Goal: Information Seeking & Learning: Learn about a topic

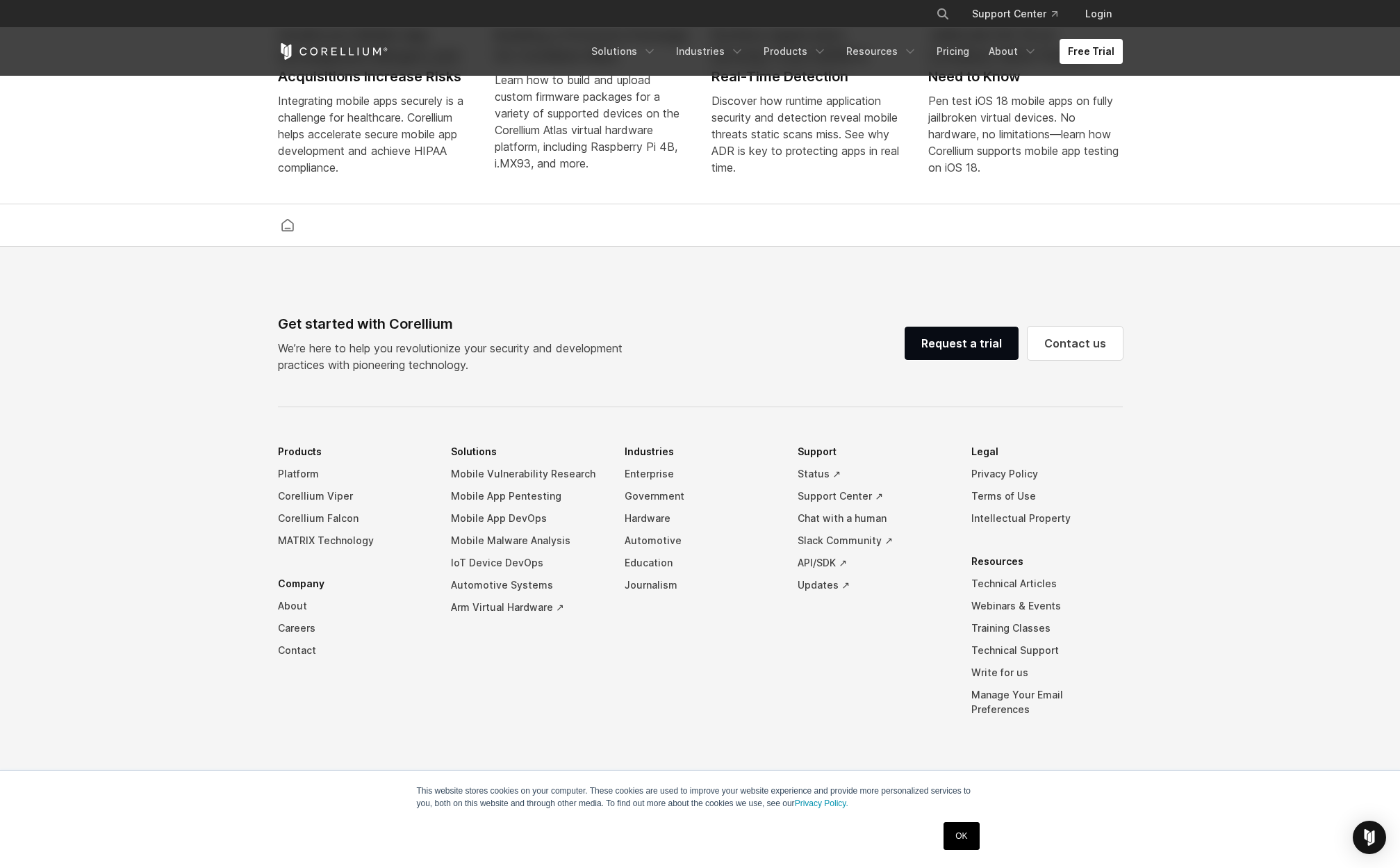
scroll to position [3212, 0]
click at [997, 617] on link "Webinars & Events" at bounding box center [1047, 606] width 151 height 22
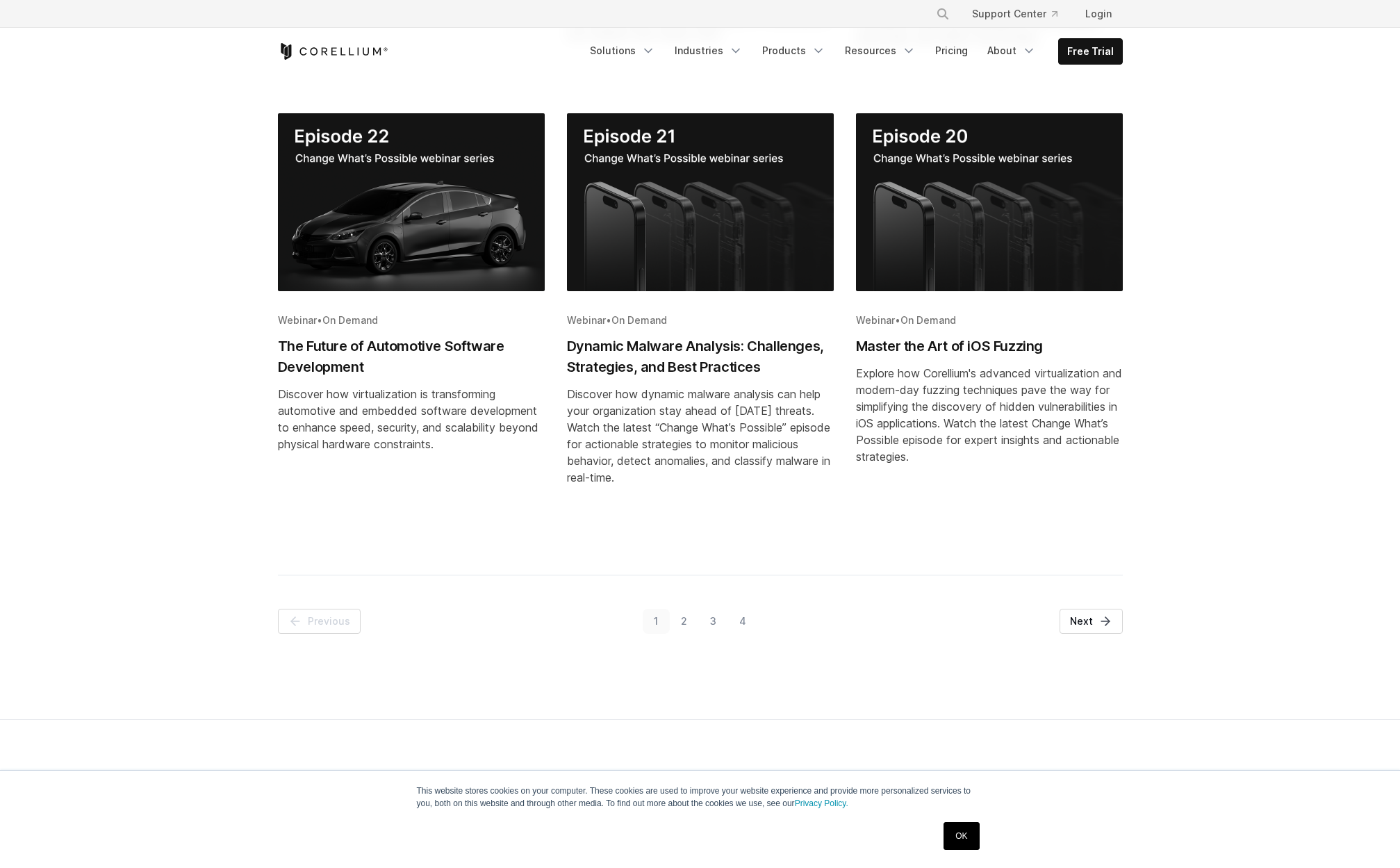
scroll to position [734, 0]
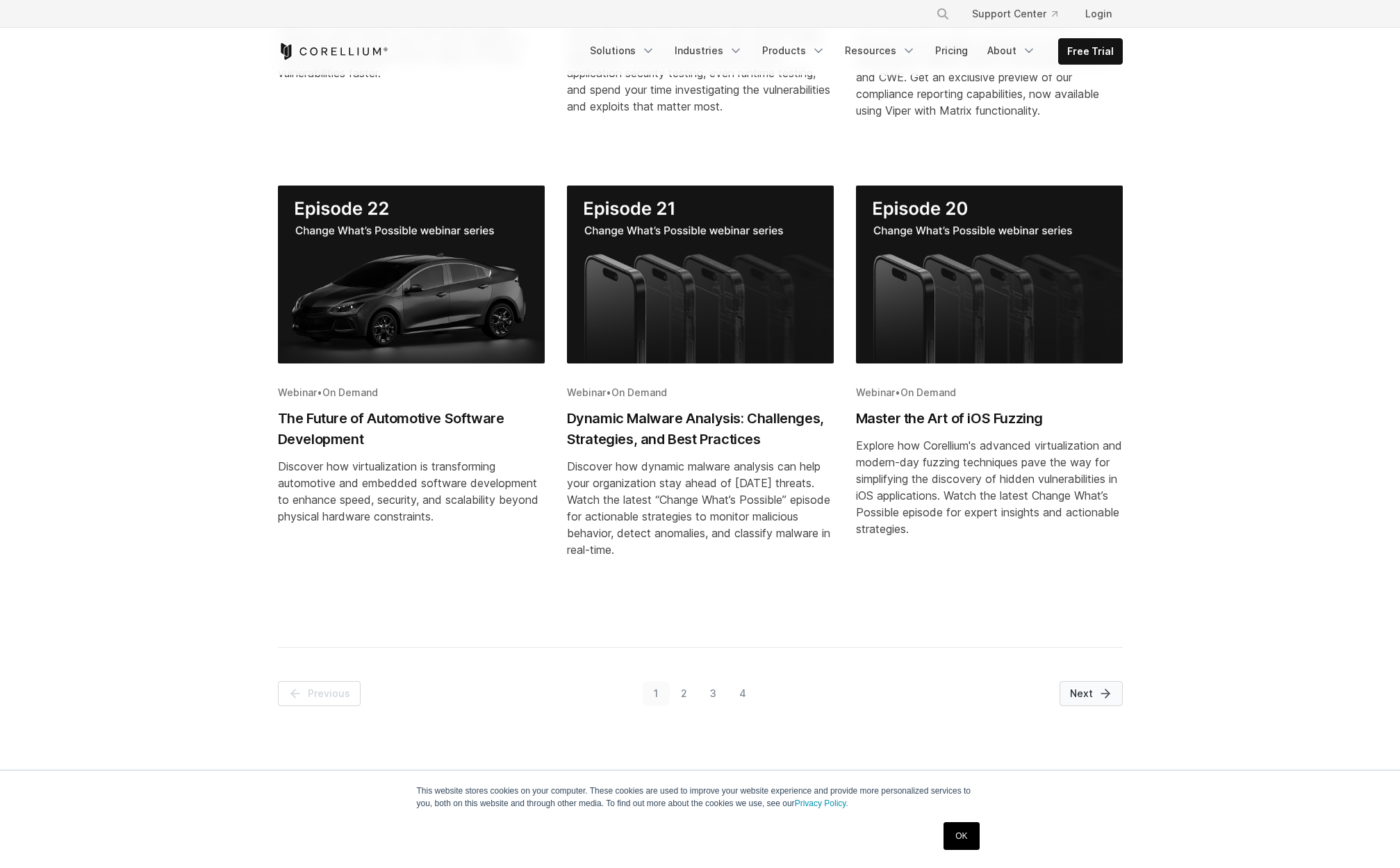
click at [1085, 691] on span "Next" at bounding box center [1082, 693] width 23 height 14
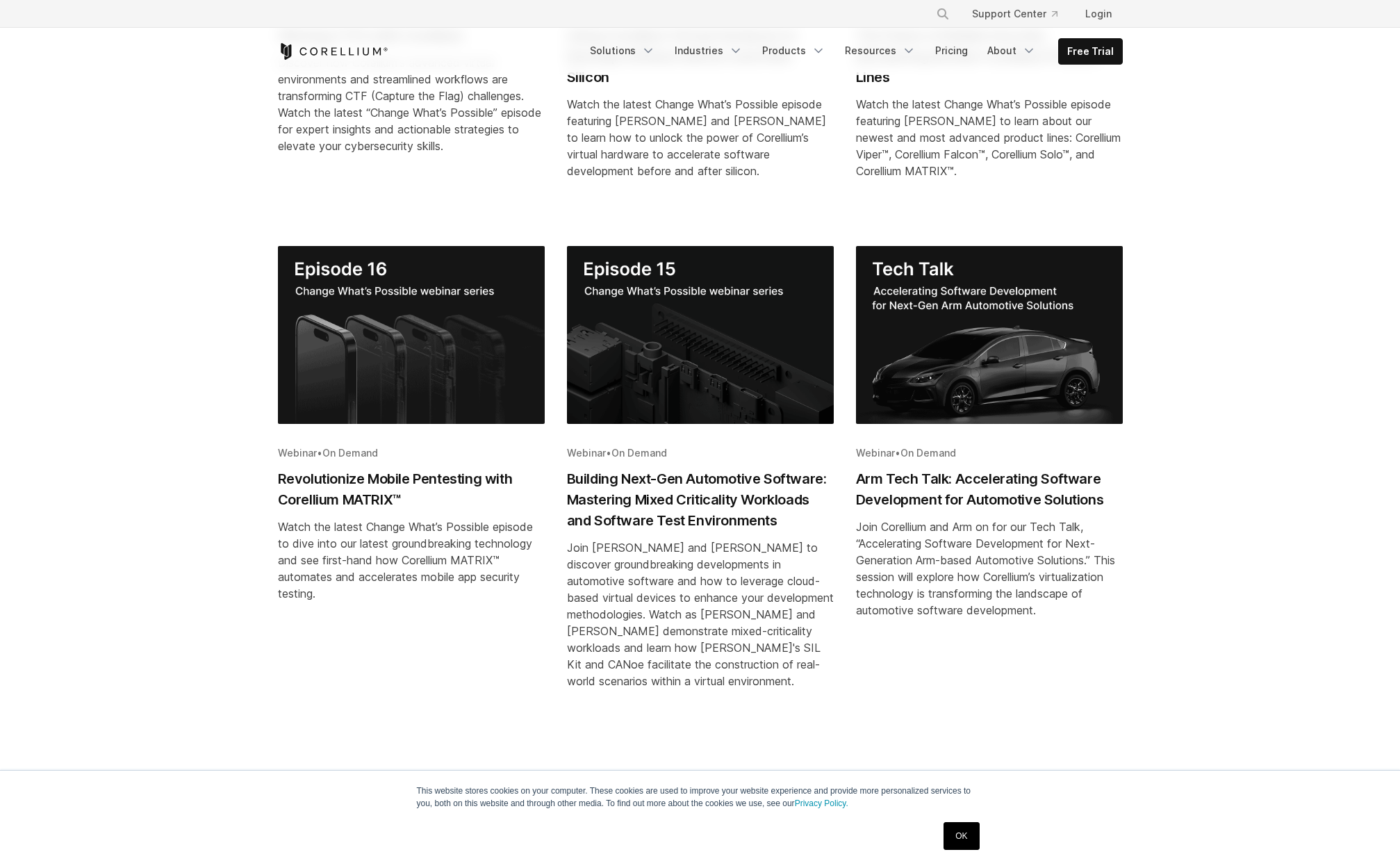
scroll to position [824, 0]
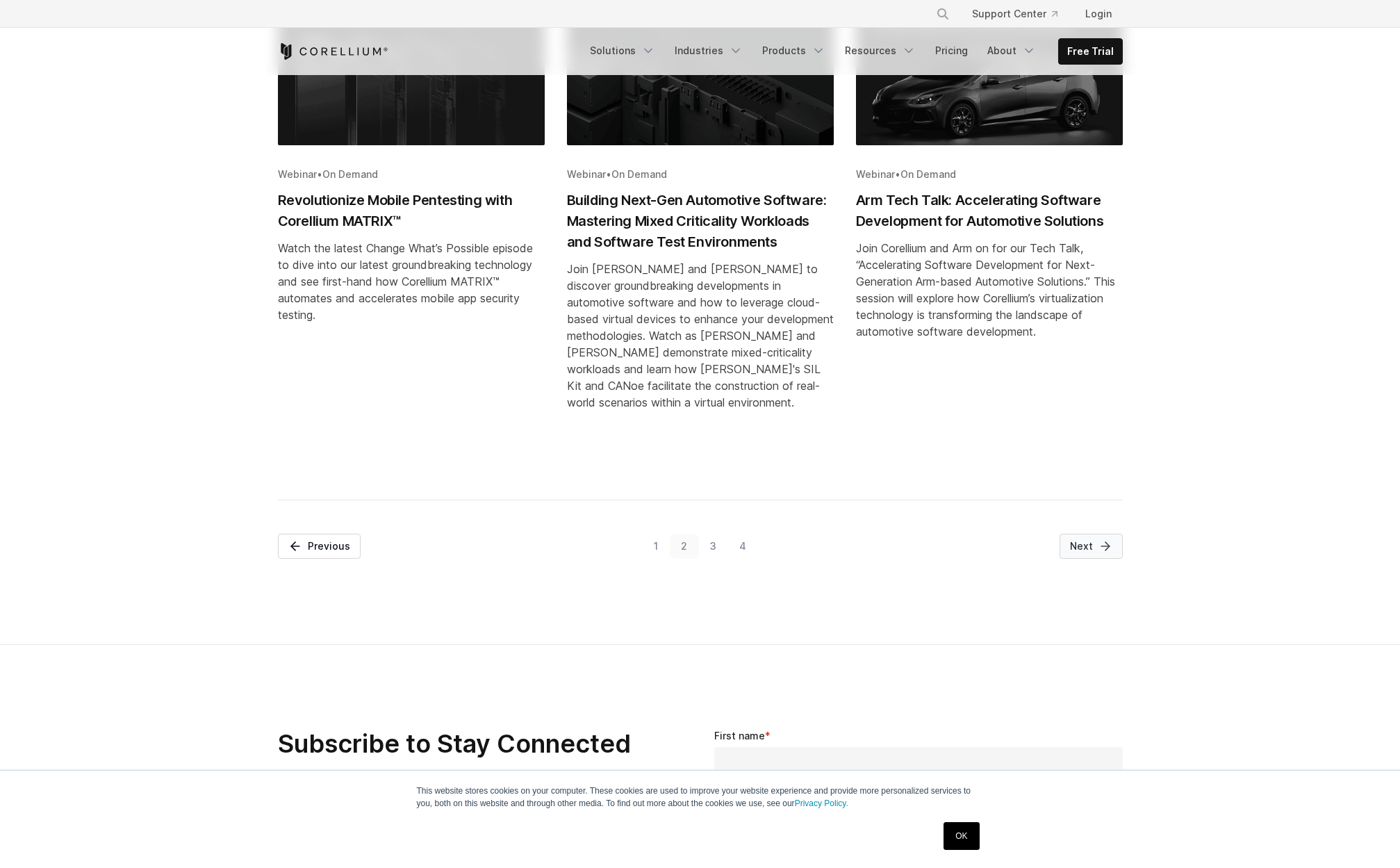
click at [1104, 544] on icon "Pagination" at bounding box center [1105, 546] width 14 height 14
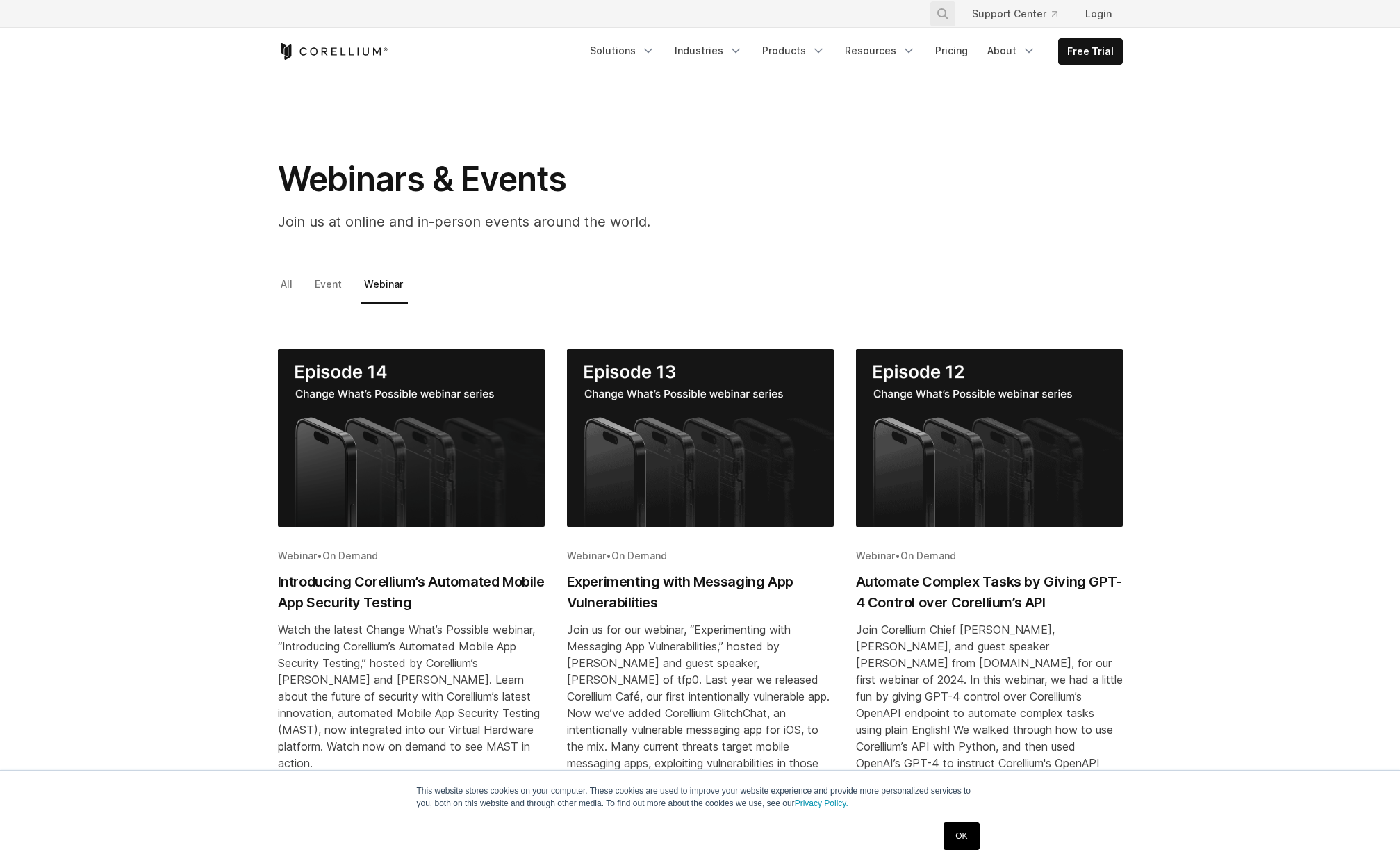
scroll to position [0, 0]
click at [936, 15] on button "Search" at bounding box center [943, 14] width 25 height 25
click at [836, 14] on input "Search our site..." at bounding box center [871, 14] width 113 height 21
type input "****"
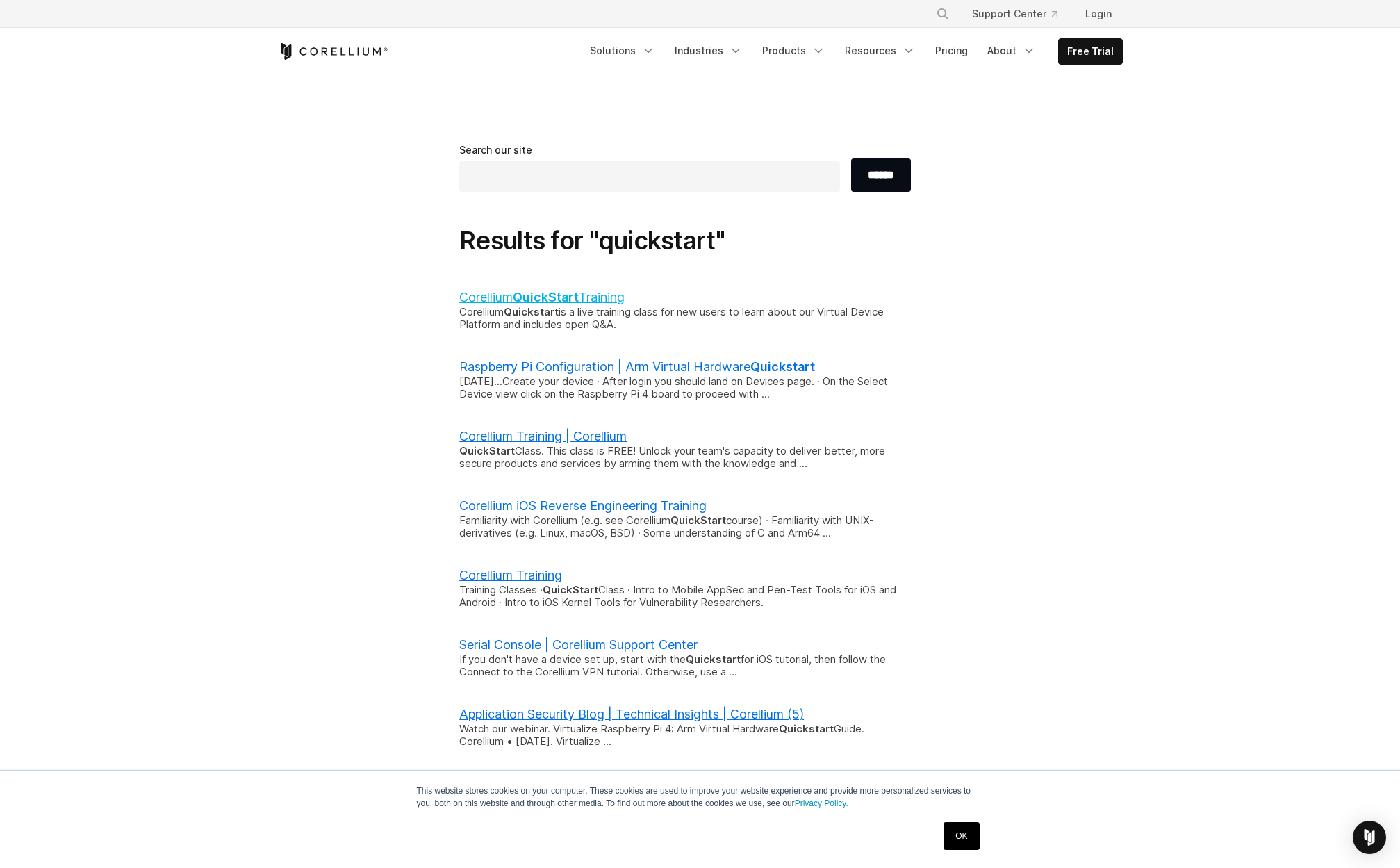
click at [601, 302] on link "Corellium QuickStart Training" at bounding box center [541, 296] width 165 height 15
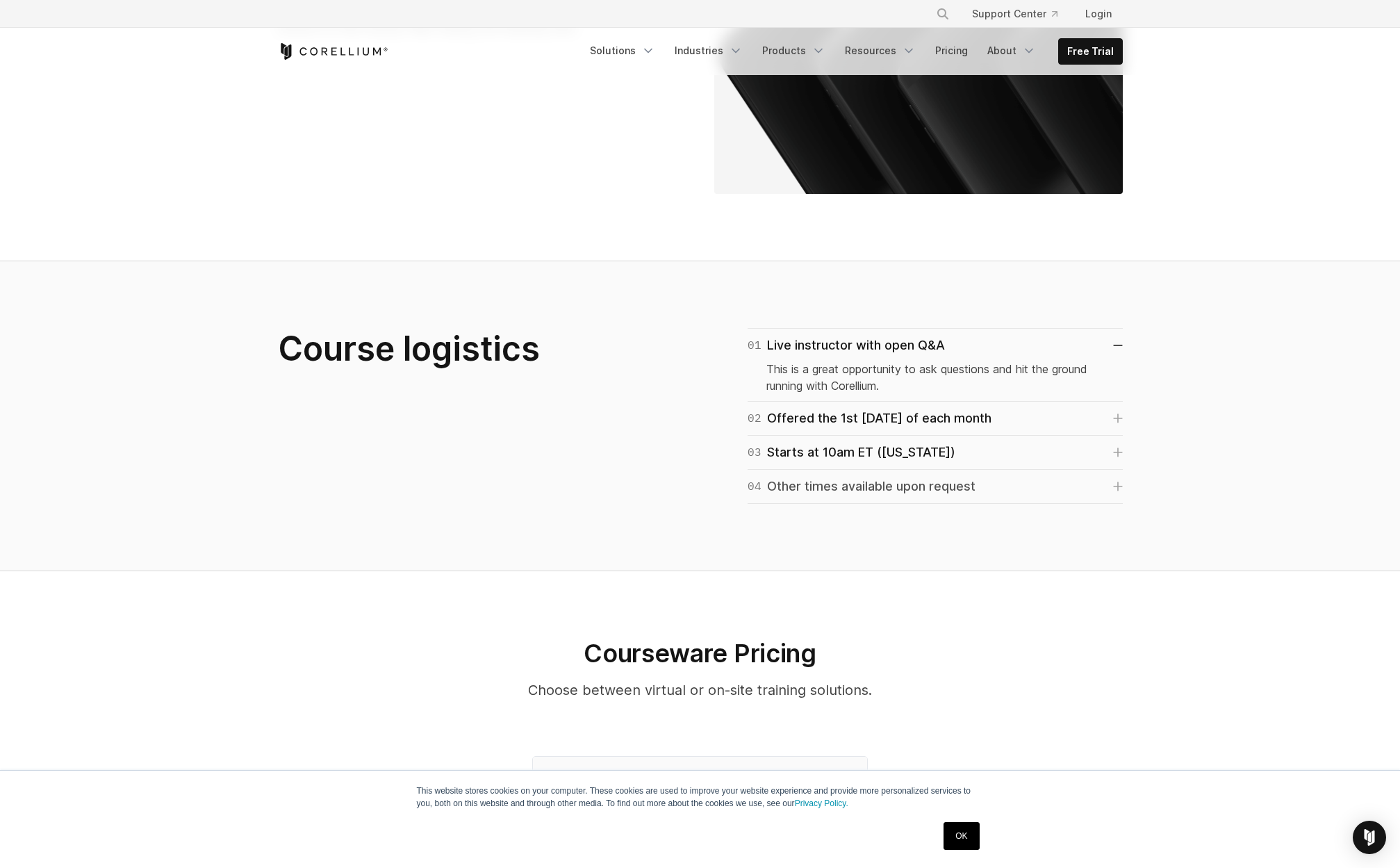
scroll to position [1085, 0]
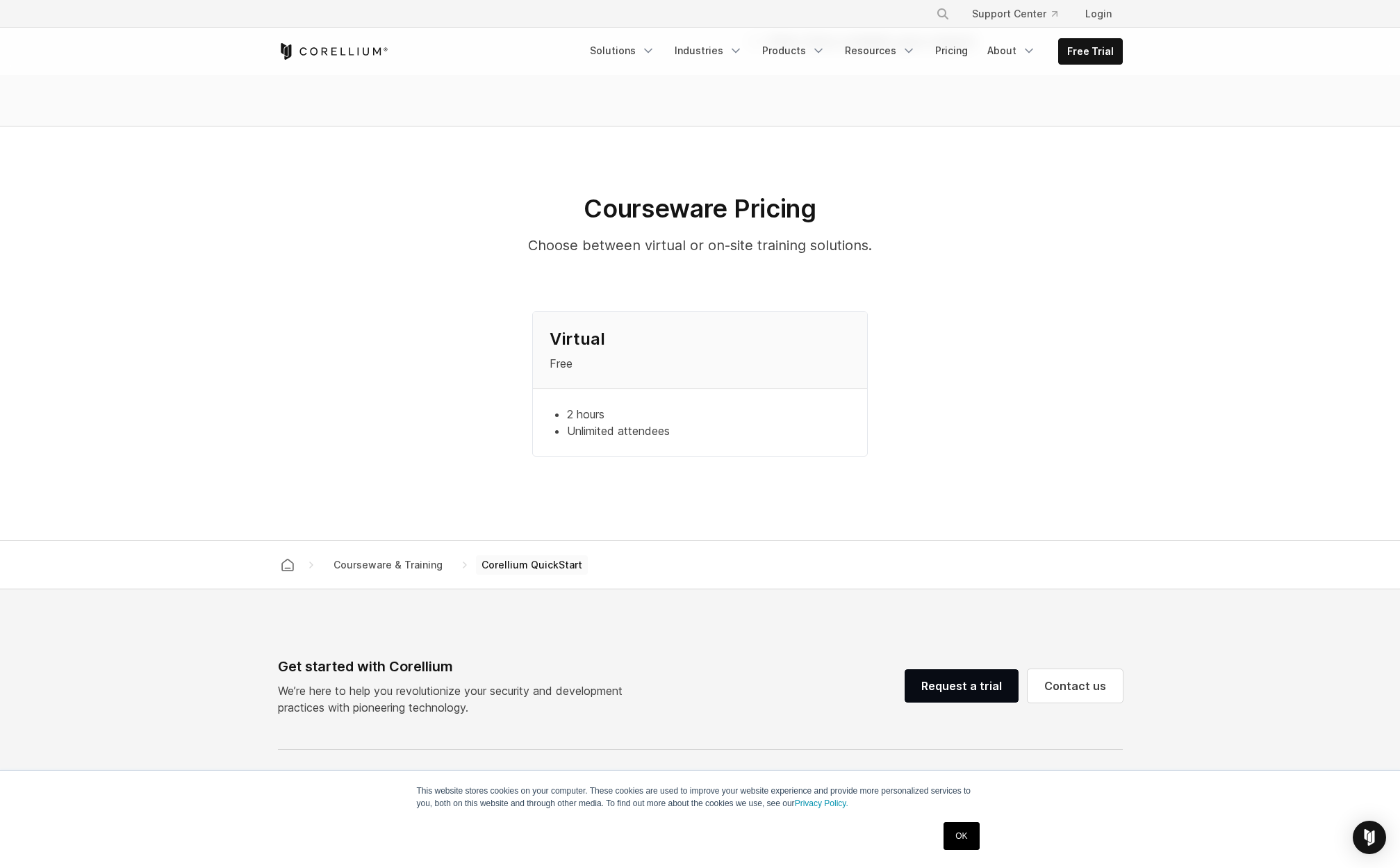
click at [558, 355] on p "Free" at bounding box center [700, 363] width 301 height 17
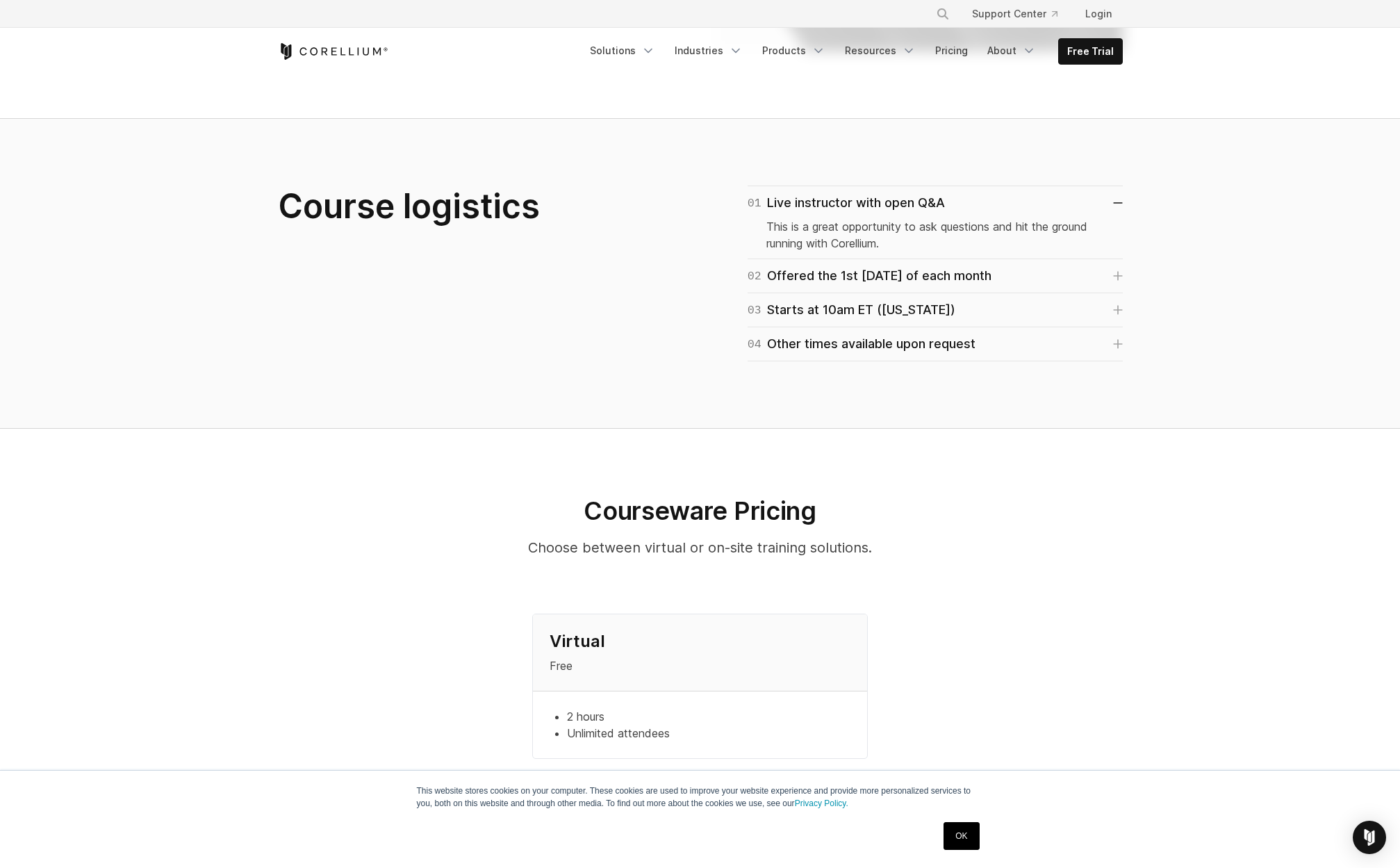
scroll to position [0, 0]
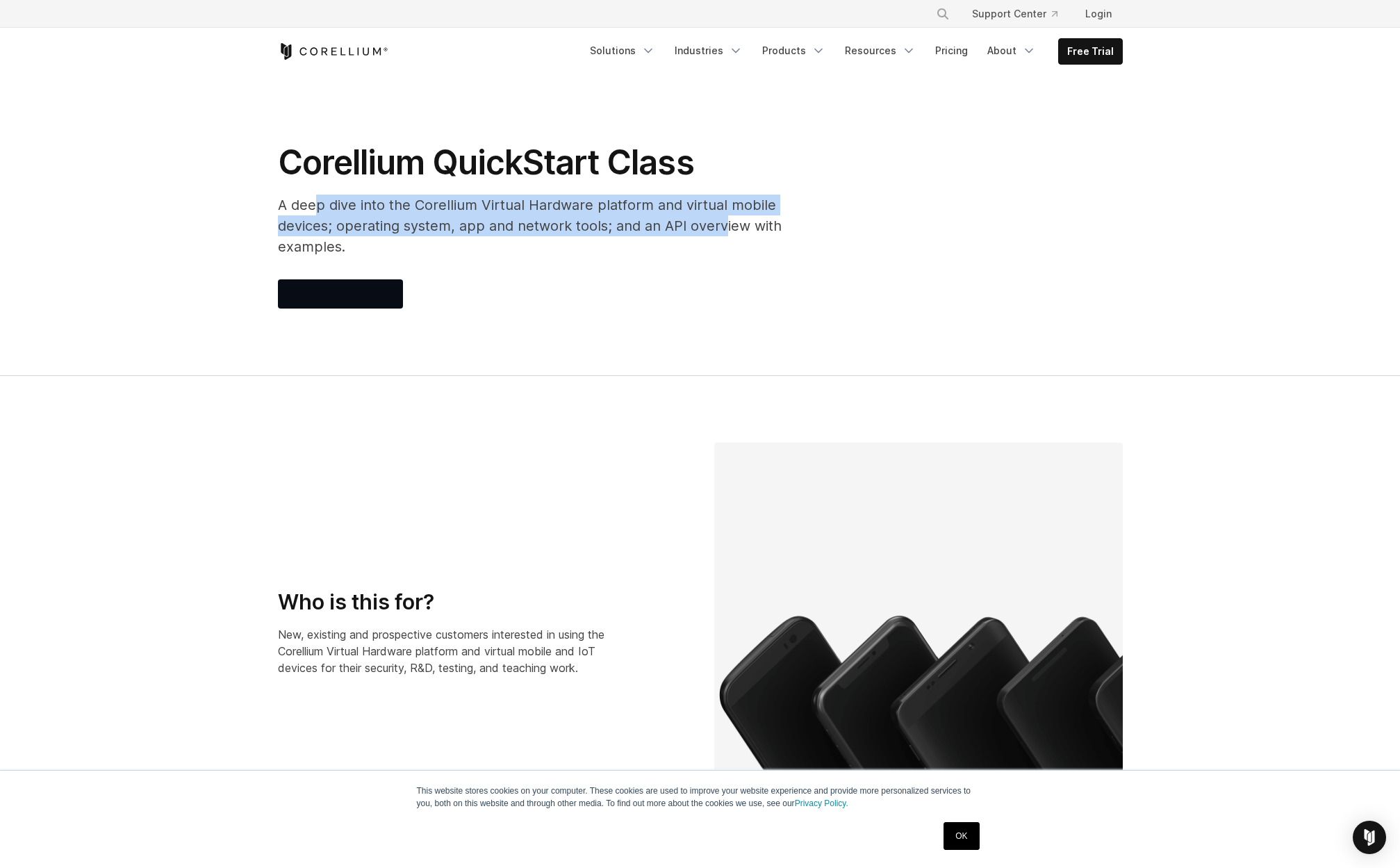
drag, startPoint x: 319, startPoint y: 205, endPoint x: 722, endPoint y: 225, distance: 403.5
click at [700, 225] on p "A deep dive into the Corellium Virtual Hardware platform and virtual mobile dev…" at bounding box center [556, 226] width 556 height 63
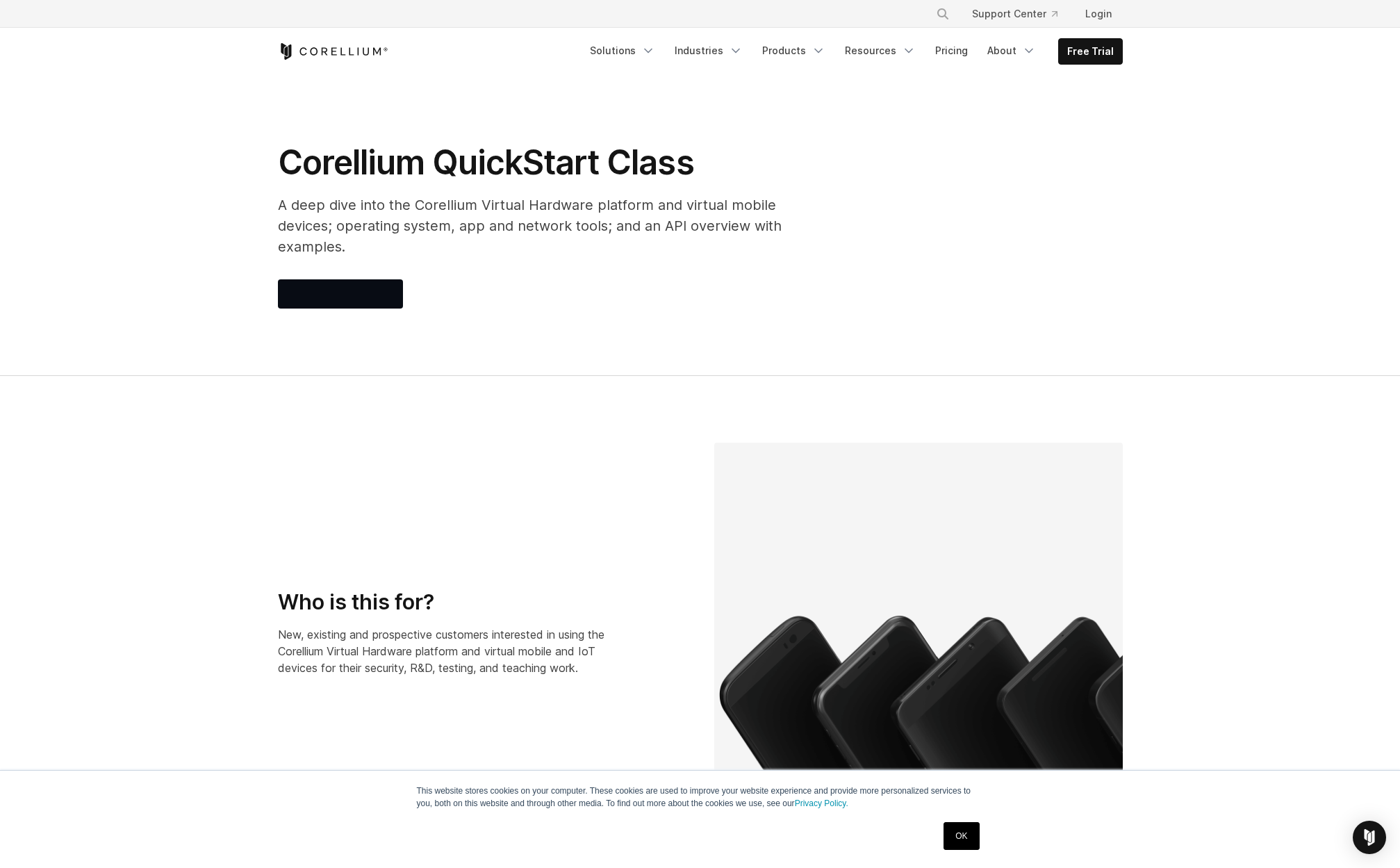
click at [722, 225] on p "A deep dive into the Corellium Virtual Hardware platform and virtual mobile dev…" at bounding box center [556, 226] width 556 height 63
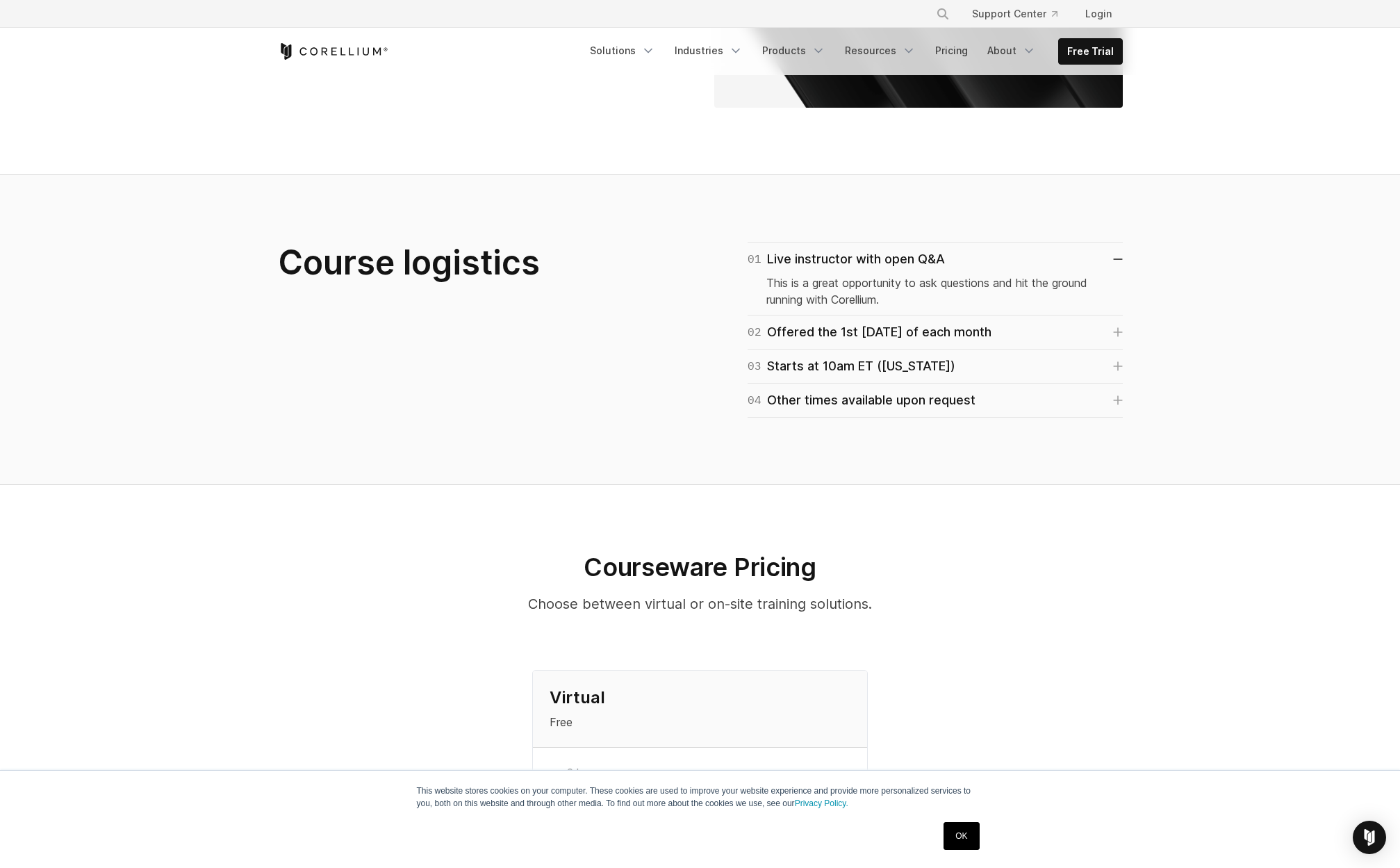
scroll to position [724, 0]
click at [937, 15] on button "Search" at bounding box center [943, 14] width 25 height 25
drag, startPoint x: 853, startPoint y: 17, endPoint x: 1058, endPoint y: 24, distance: 205.1
click at [853, 17] on input "Search our site..." at bounding box center [871, 14] width 113 height 21
type input "**********"
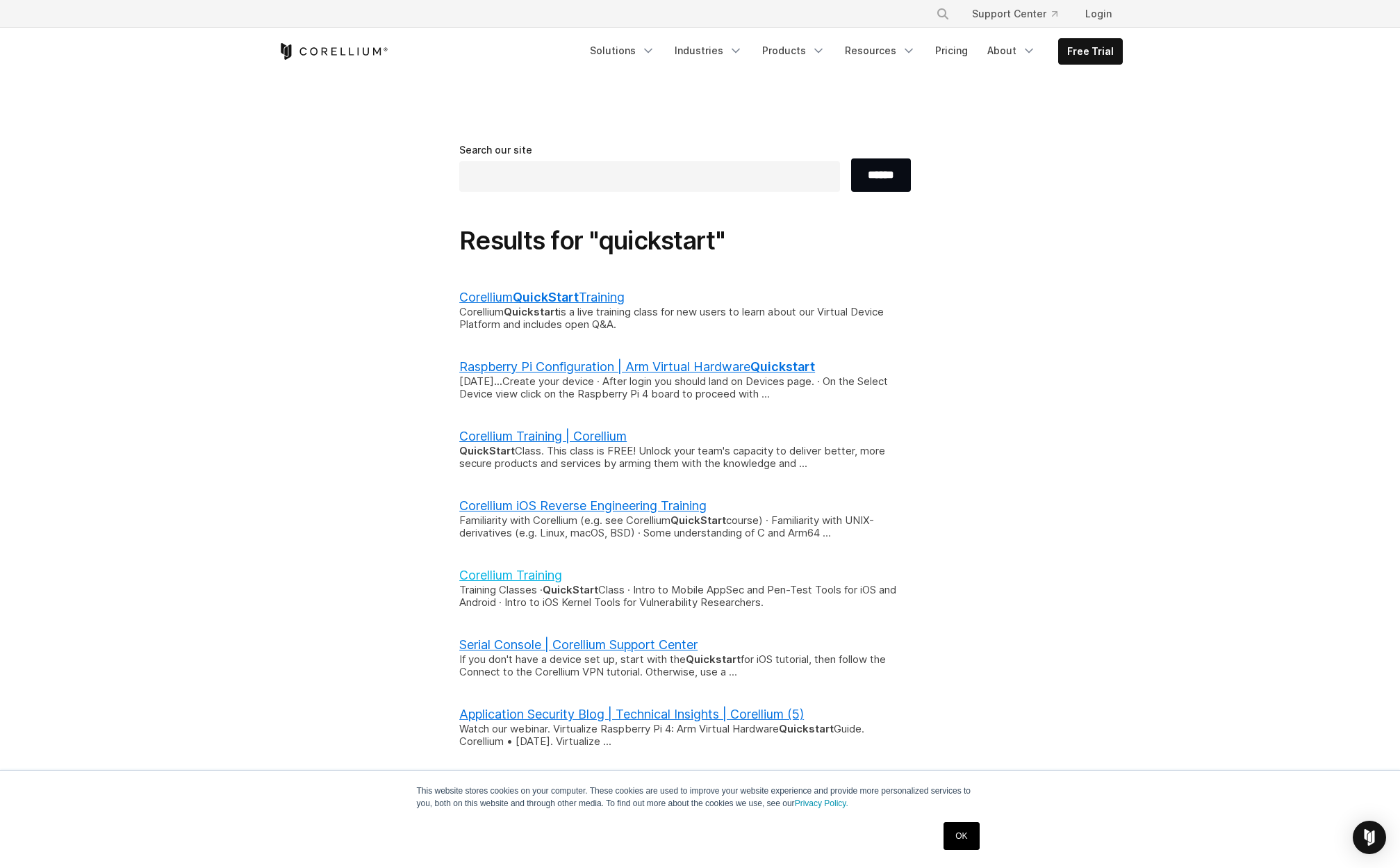
click at [507, 568] on link "Corellium Training" at bounding box center [511, 574] width 103 height 15
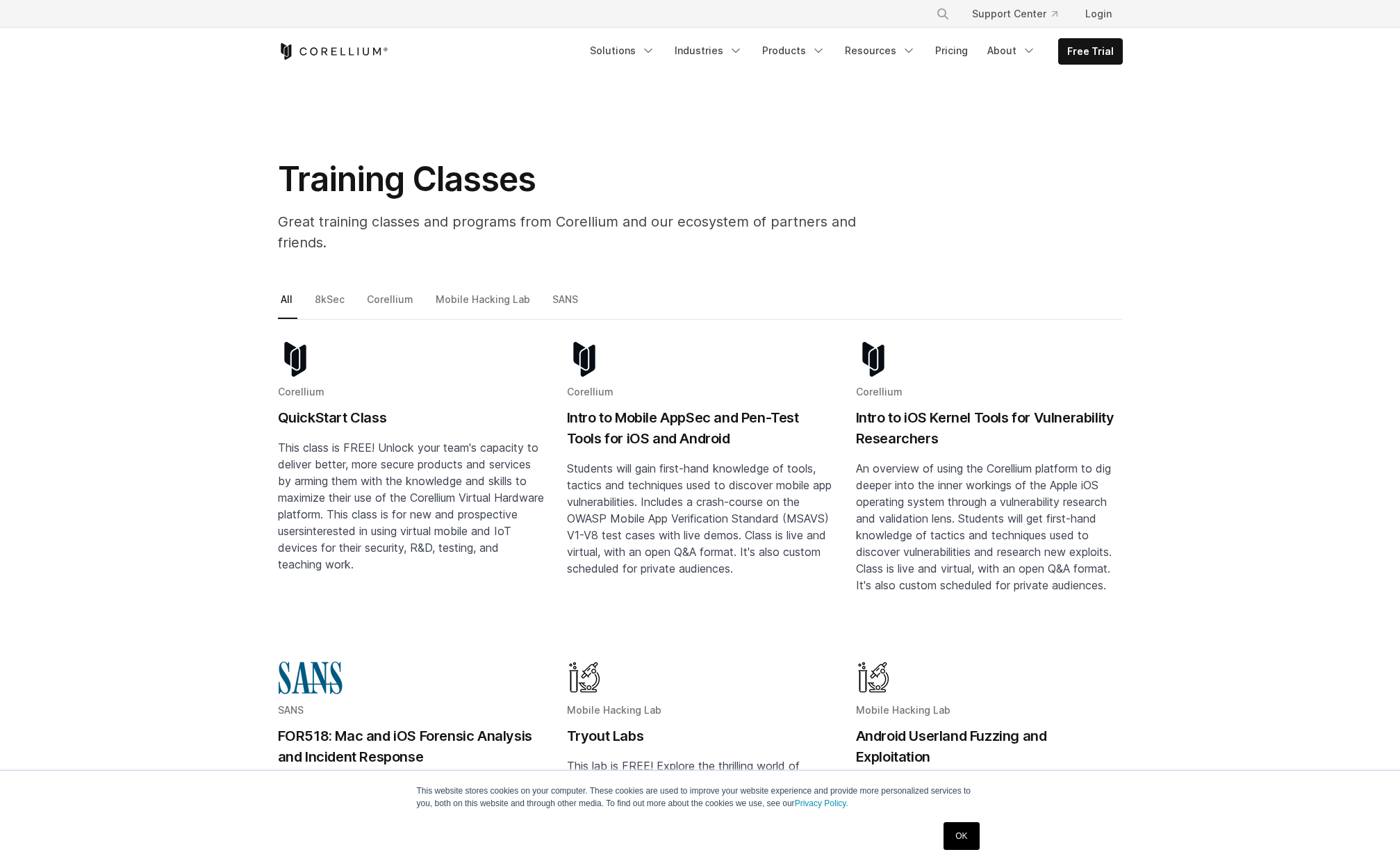
click at [318, 407] on h2 "QuickStart Class" at bounding box center [411, 418] width 267 height 21
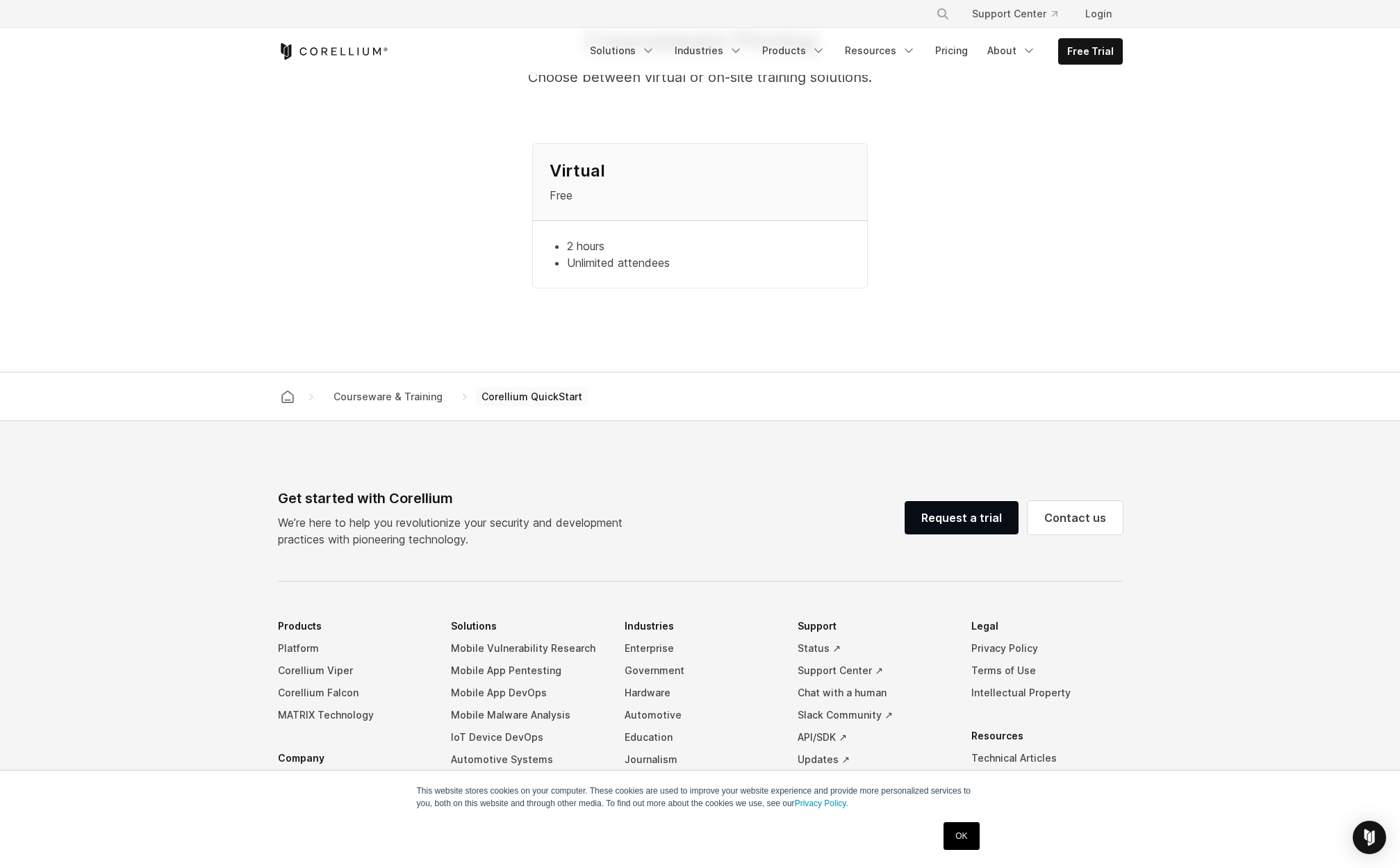
scroll to position [1253, 0]
click at [428, 387] on span "Courseware & Training" at bounding box center [387, 397] width 120 height 19
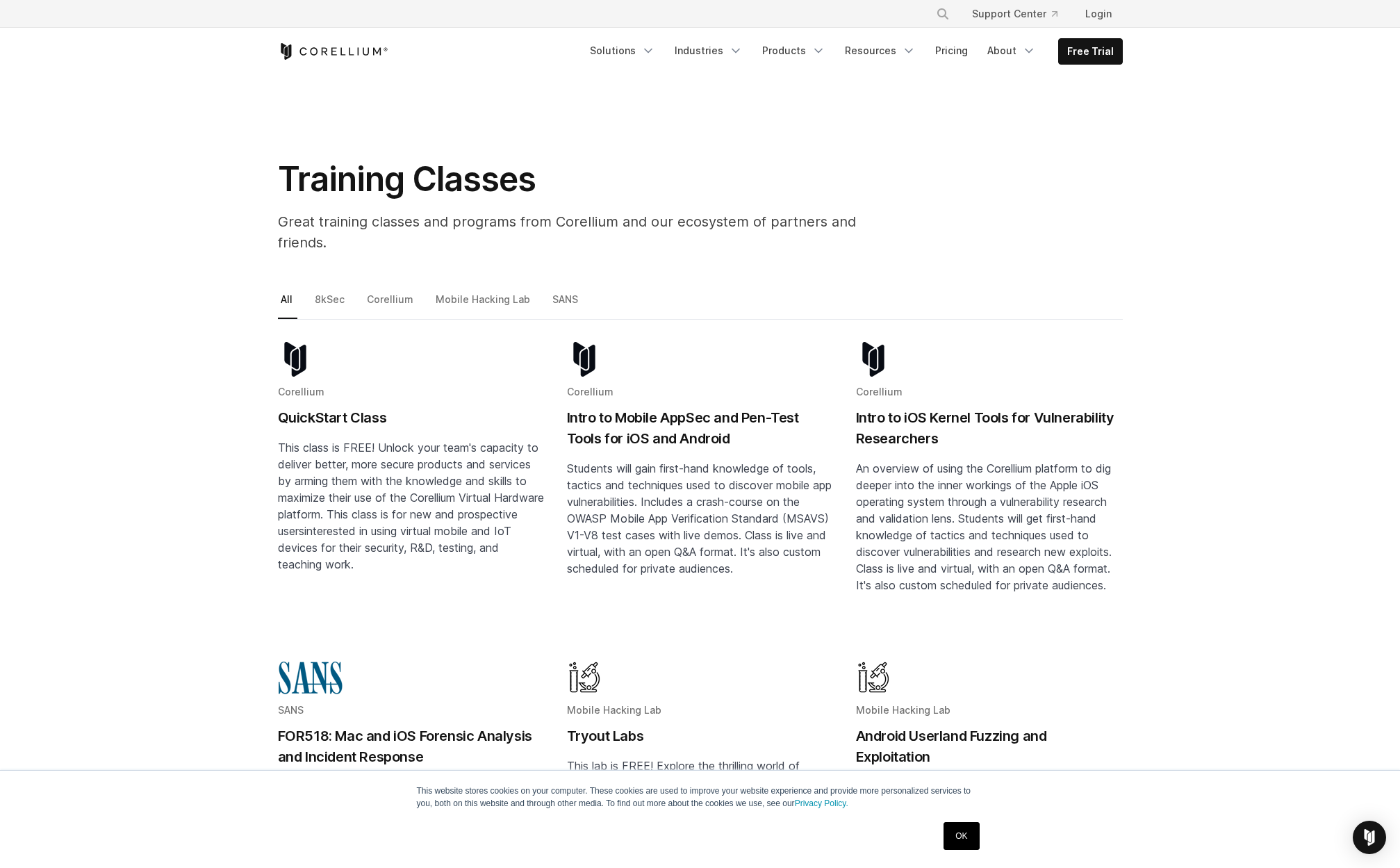
click at [462, 232] on p "Great training classes and programs from Corellium and our ecosystem of partner…" at bounding box center [590, 233] width 625 height 42
click at [390, 290] on link "Corellium" at bounding box center [391, 304] width 54 height 29
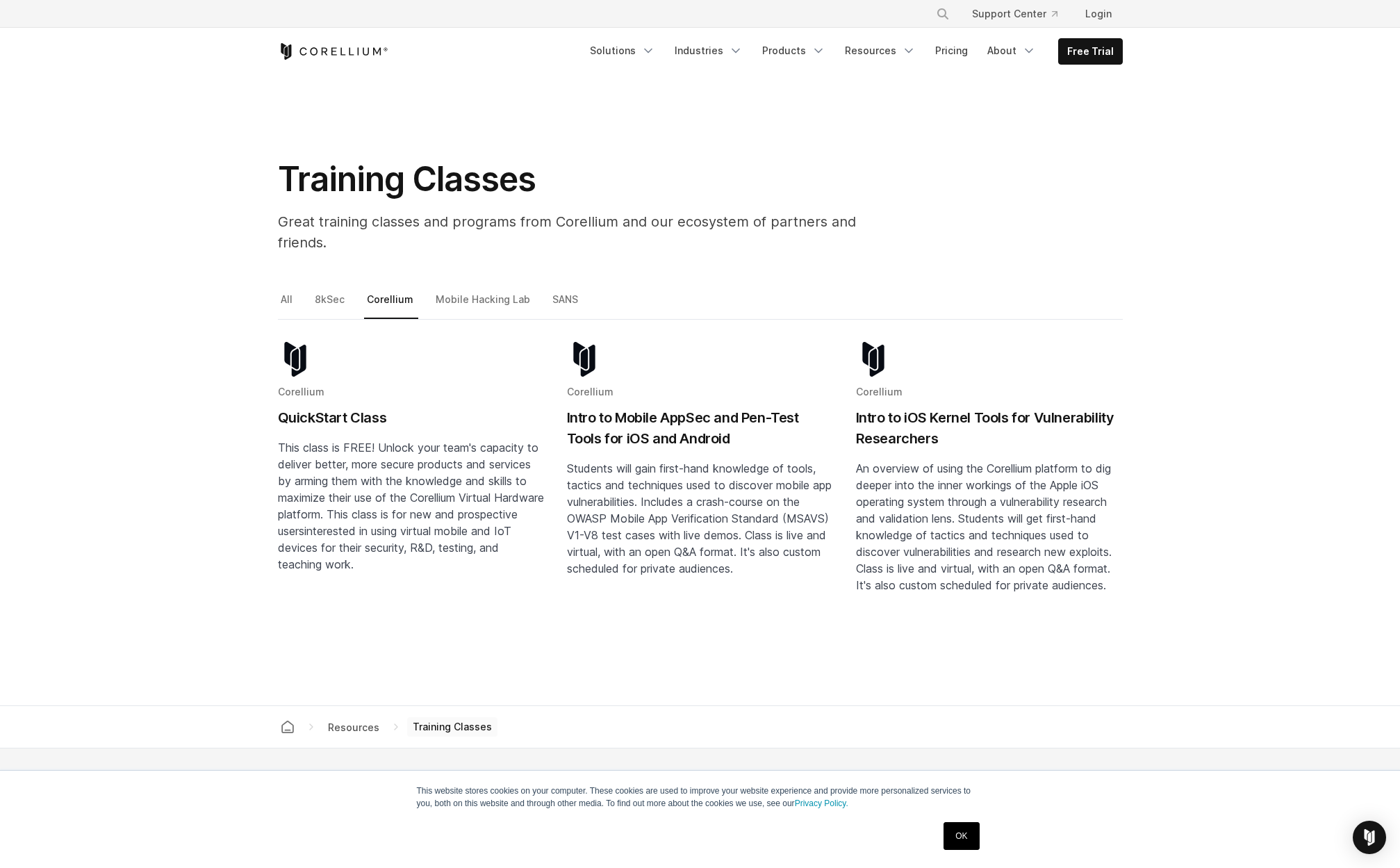
click at [366, 407] on h2 "QuickStart Class" at bounding box center [411, 418] width 267 height 21
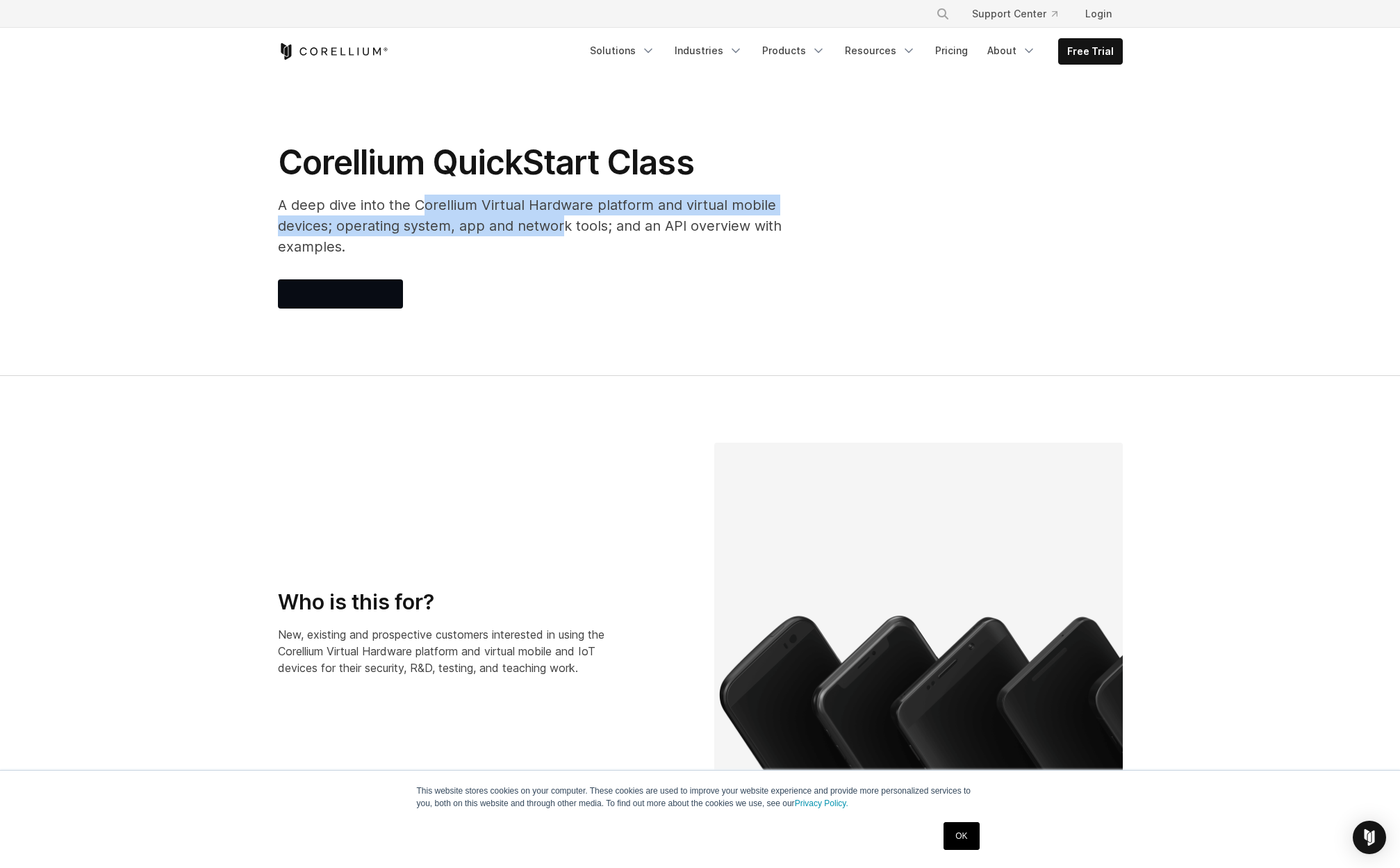
drag, startPoint x: 463, startPoint y: 213, endPoint x: 624, endPoint y: 215, distance: 161.0
click at [572, 213] on p "A deep dive into the Corellium Virtual Hardware platform and virtual mobile dev…" at bounding box center [556, 226] width 556 height 63
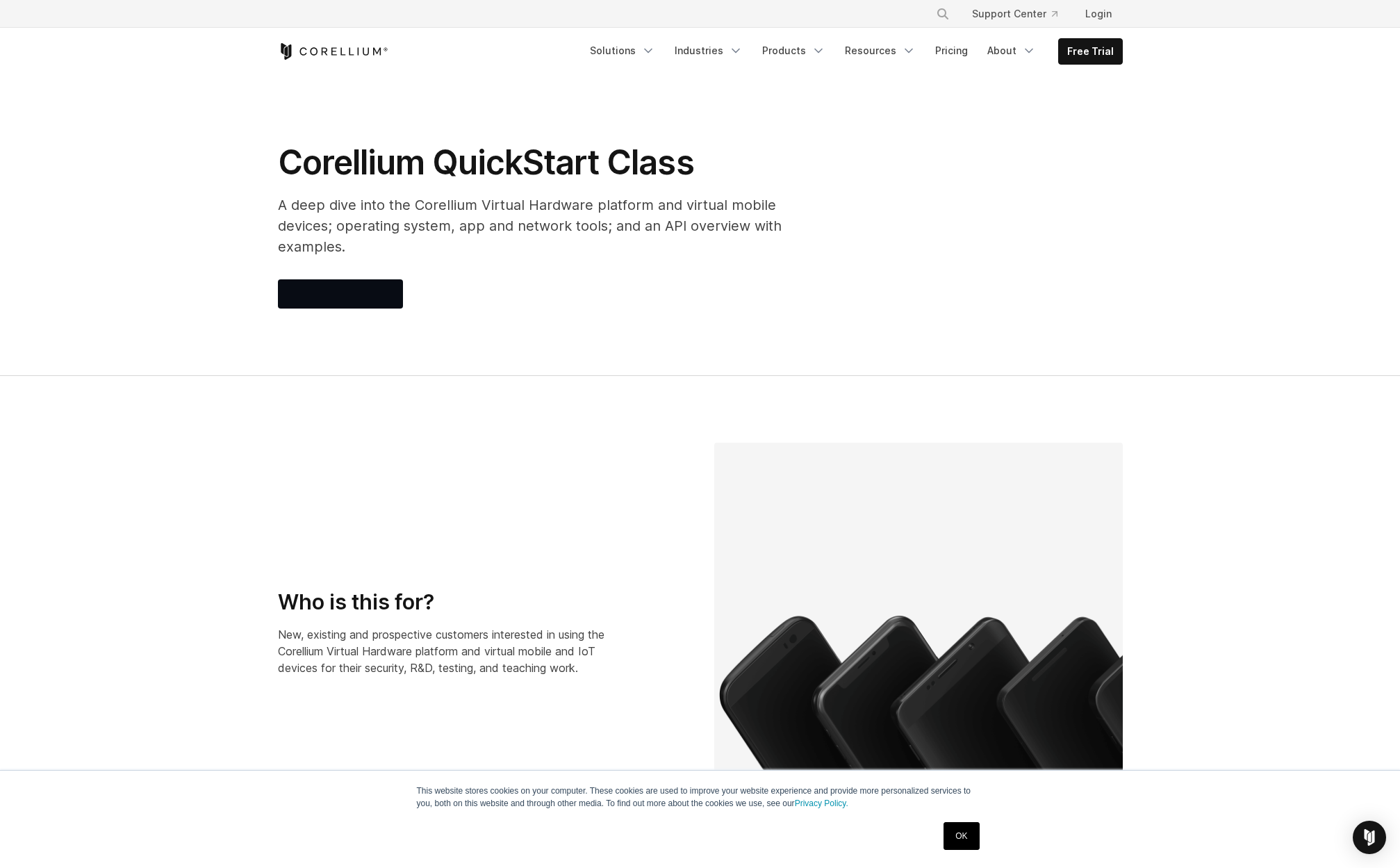
click at [625, 215] on p "A deep dive into the Corellium Virtual Hardware platform and virtual mobile dev…" at bounding box center [556, 226] width 556 height 63
click at [612, 239] on div "Corellium QuickStart Class A deep dive into the Corellium Virtual Hardware plat…" at bounding box center [556, 225] width 584 height 167
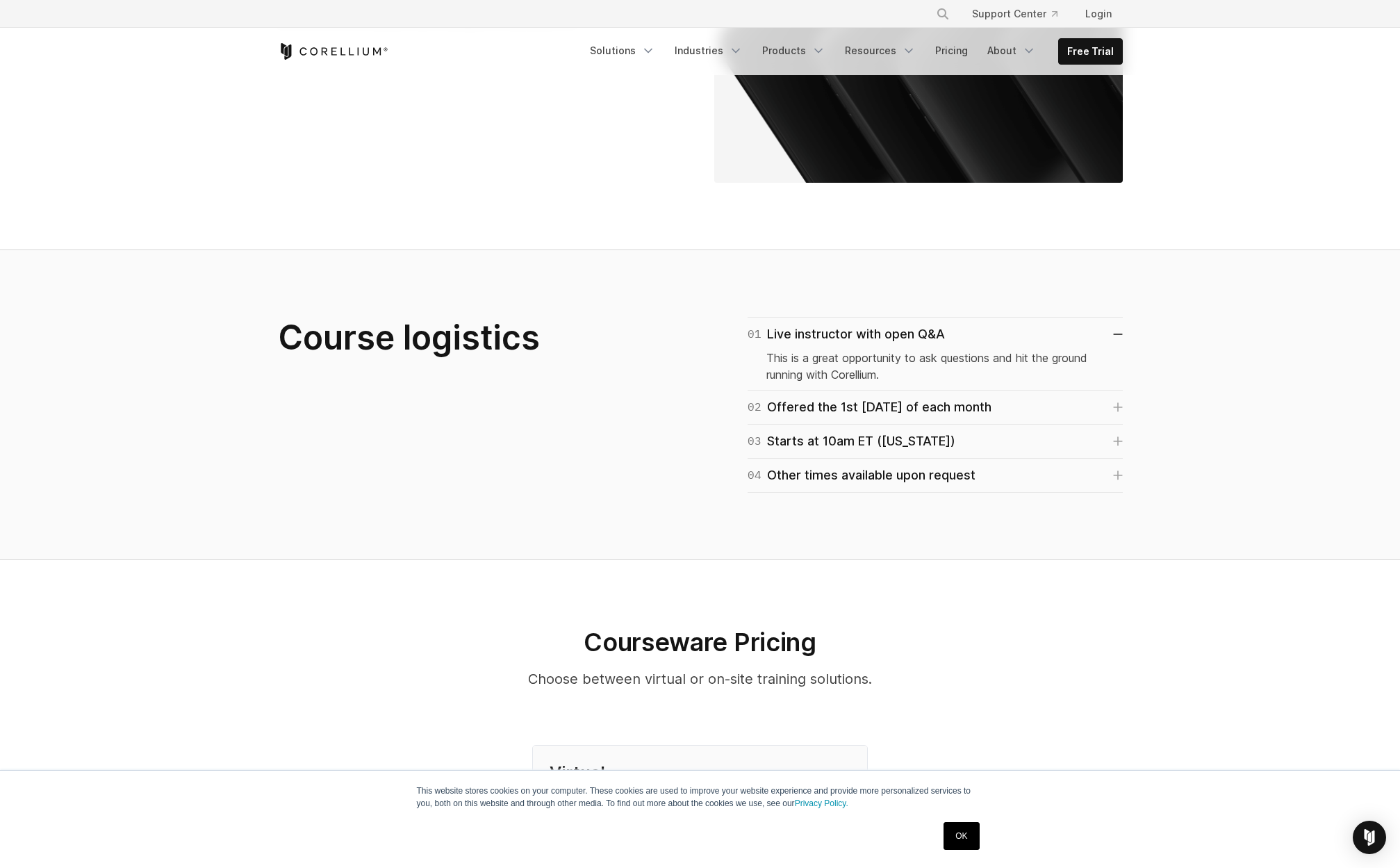
scroll to position [651, 0]
drag, startPoint x: 836, startPoint y: 420, endPoint x: 832, endPoint y: 441, distance: 21.4
click at [836, 431] on div "03 Starts at 10am ET ([US_STATE])" at bounding box center [852, 441] width 208 height 19
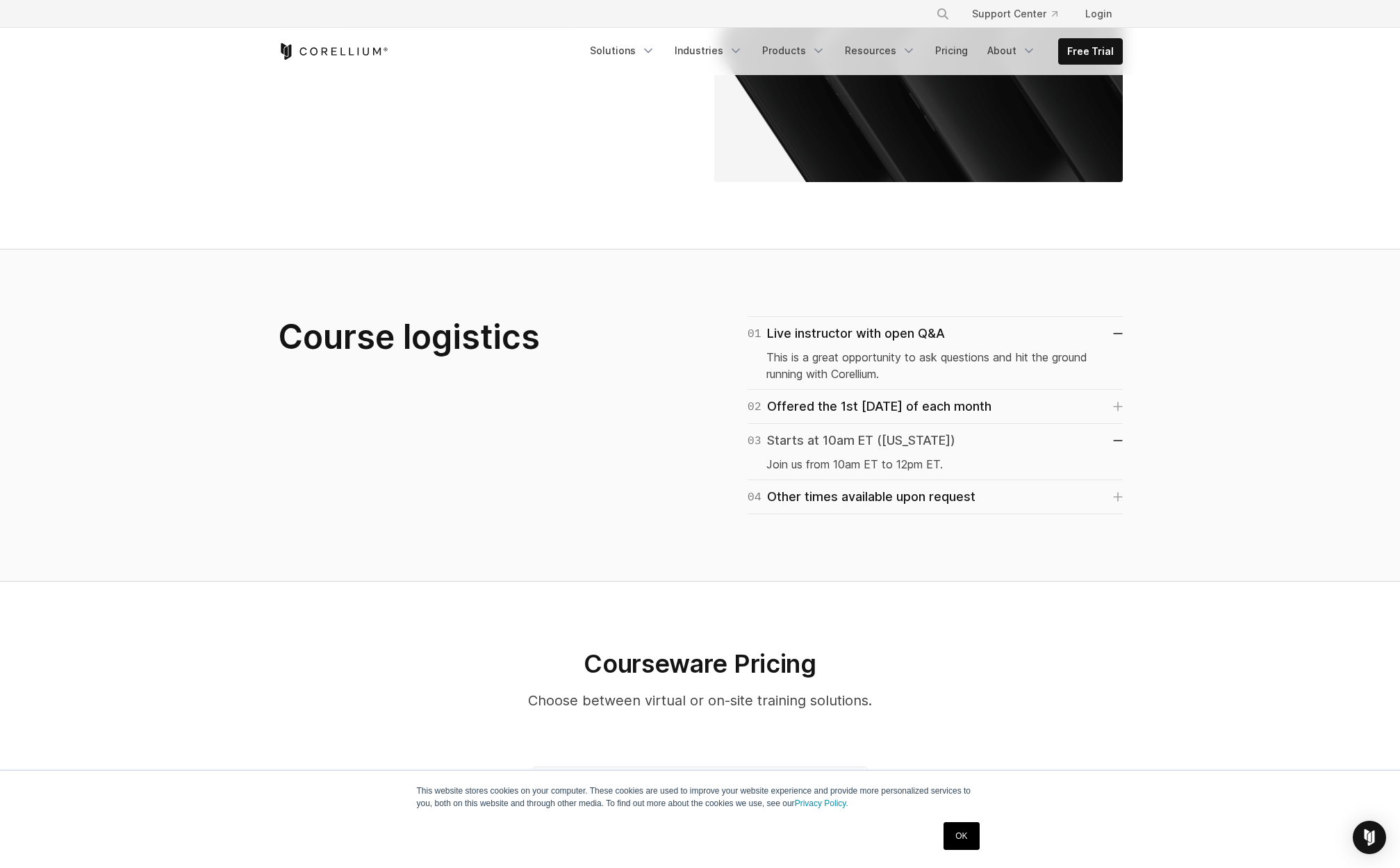
click at [840, 431] on div "03 Starts at 10am ET ([US_STATE])" at bounding box center [852, 441] width 208 height 19
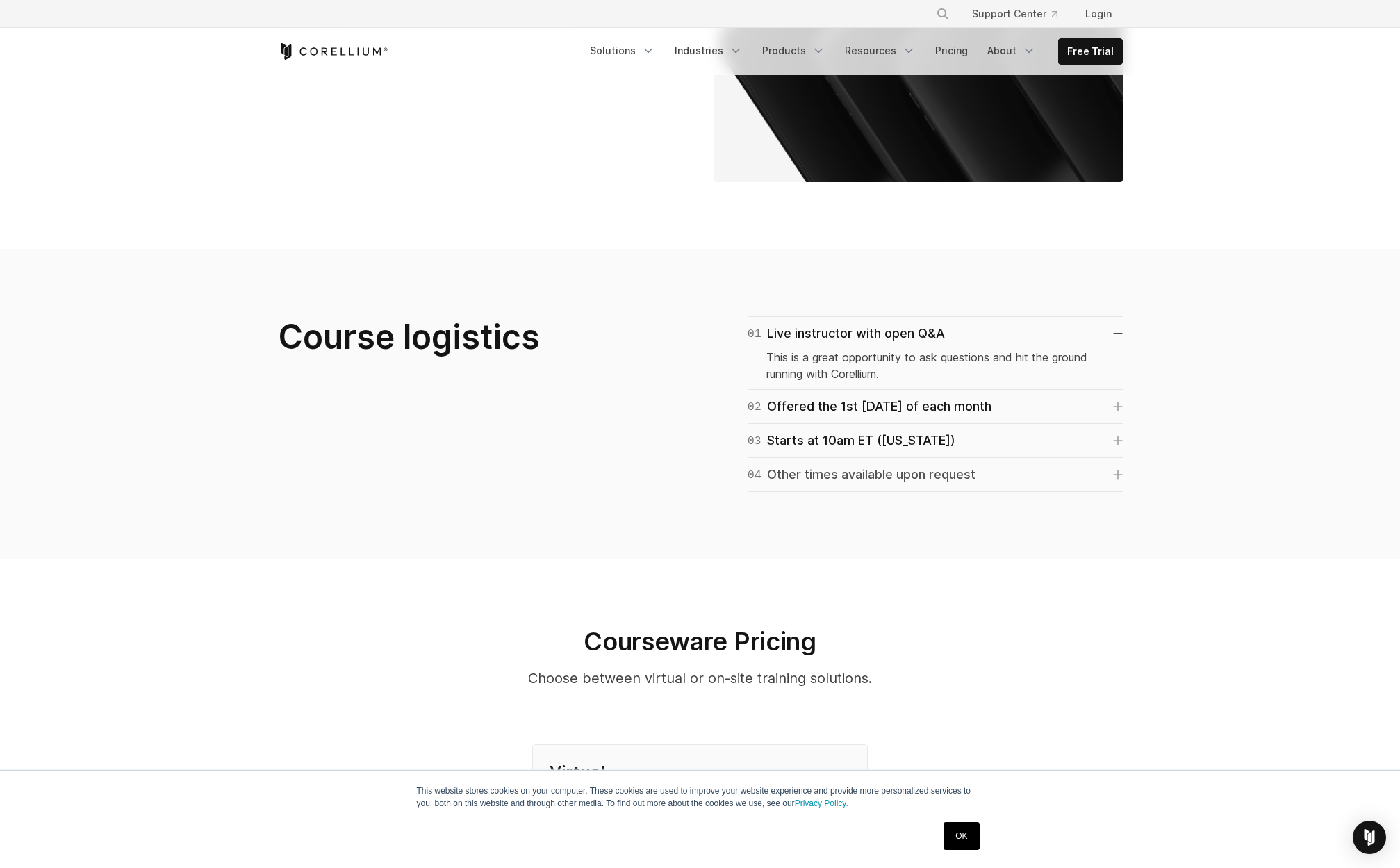
click at [767, 465] on div "04 Other times available upon request" at bounding box center [861, 475] width 228 height 19
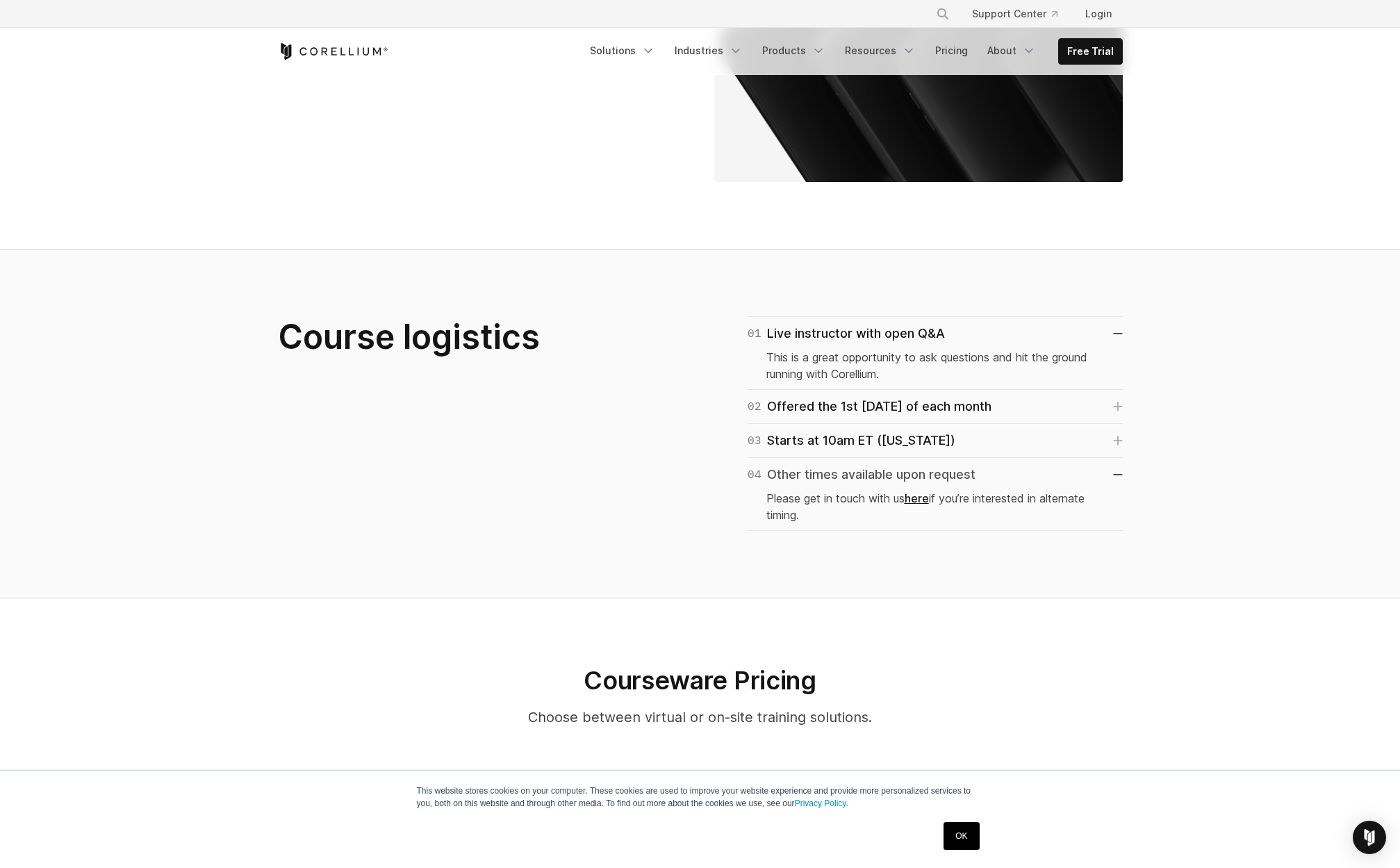
click at [794, 465] on div "04 Other times available upon request" at bounding box center [861, 475] width 228 height 19
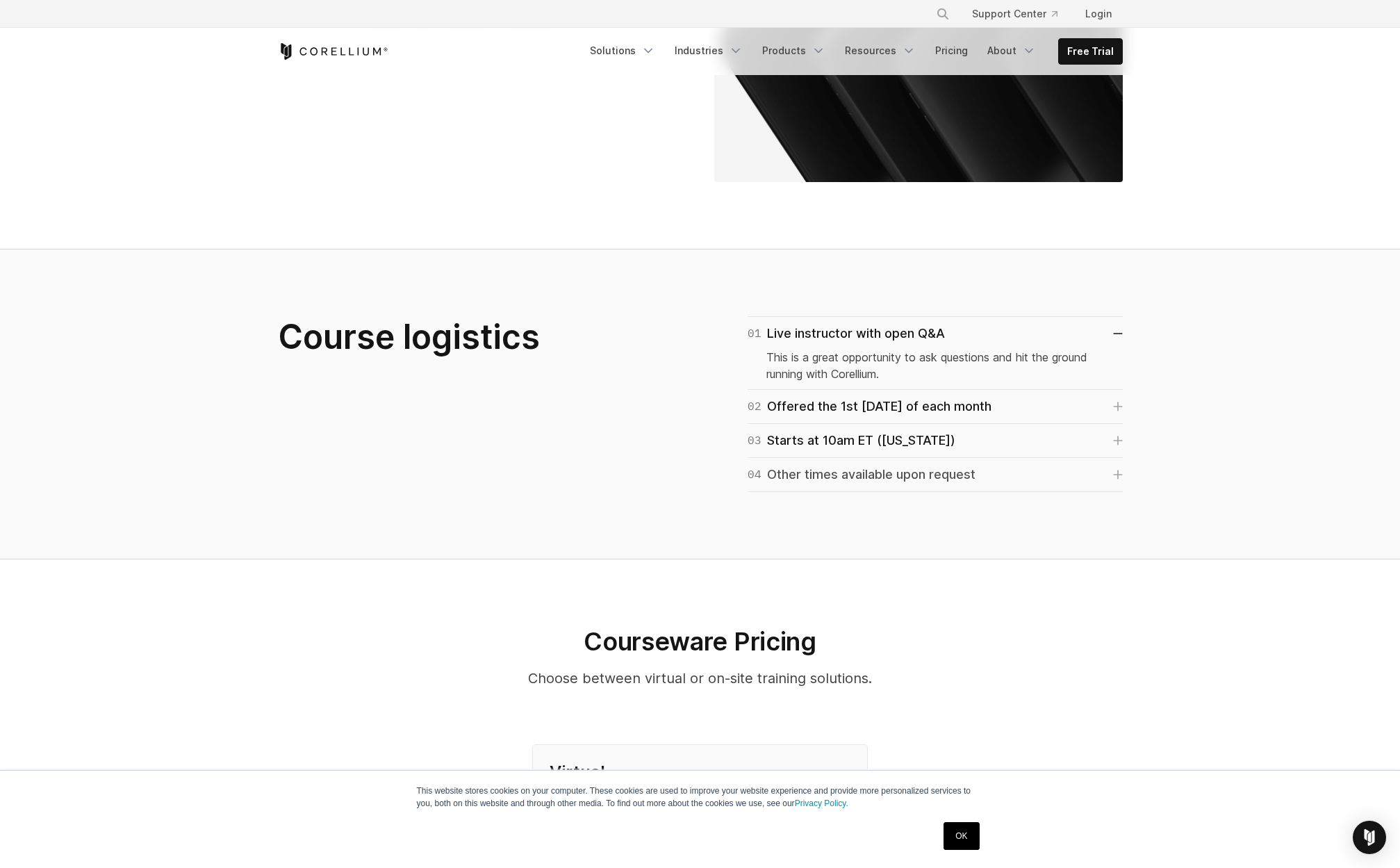
click at [794, 465] on div "04 Other times available upon request" at bounding box center [861, 475] width 228 height 19
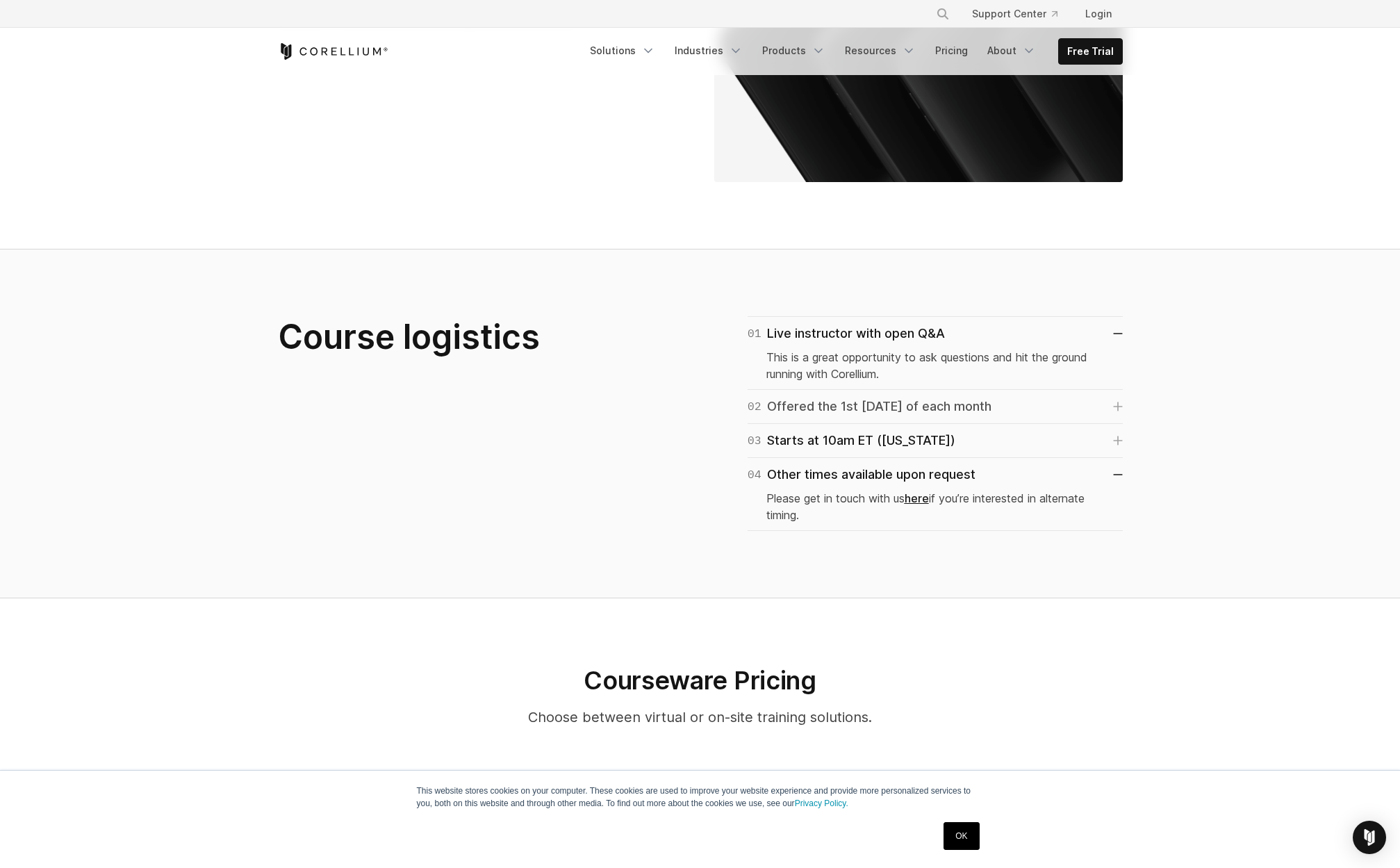
click at [912, 397] on div "02 Offered the 1st [DATE] of each month" at bounding box center [869, 406] width 244 height 19
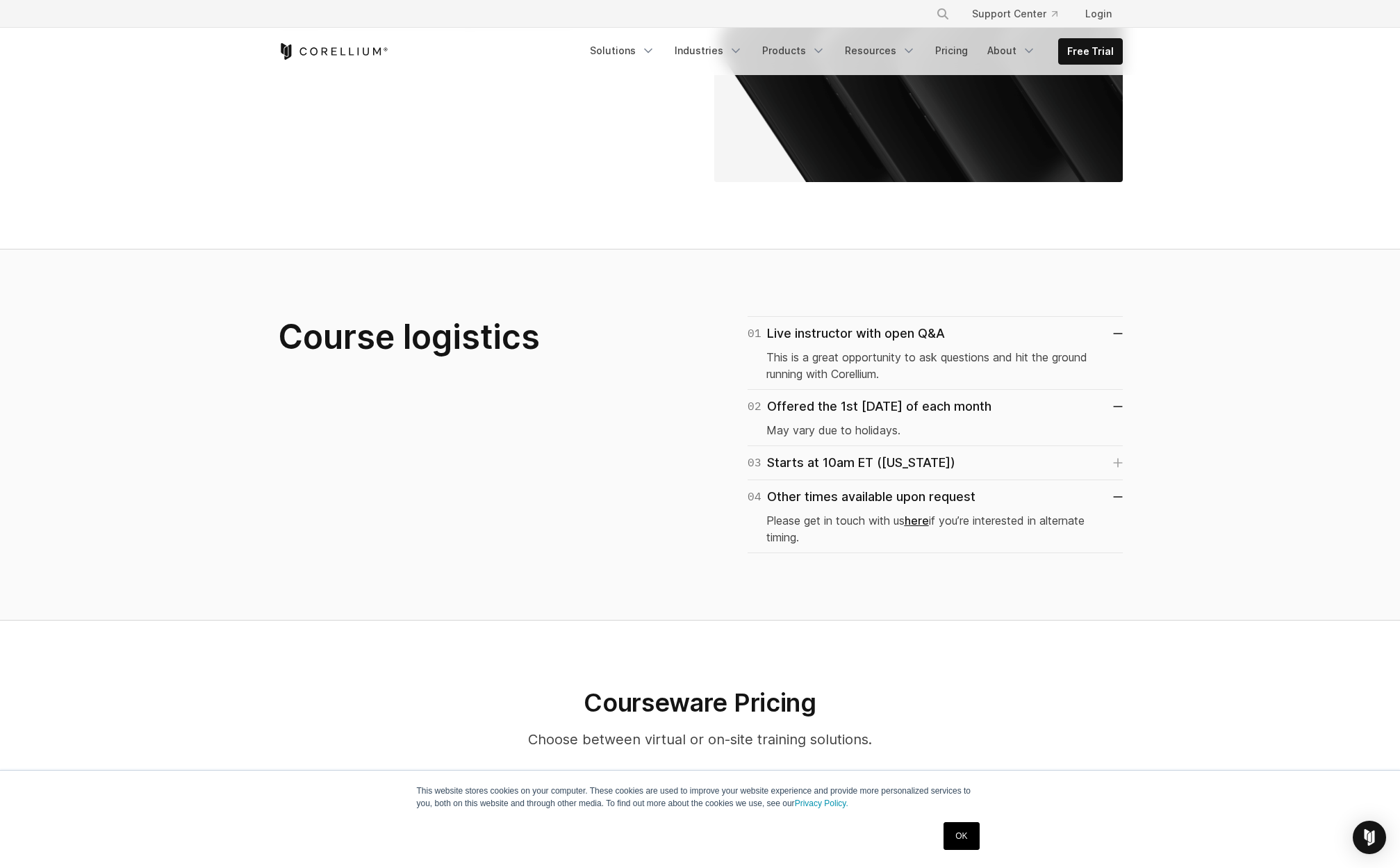
scroll to position [928, 0]
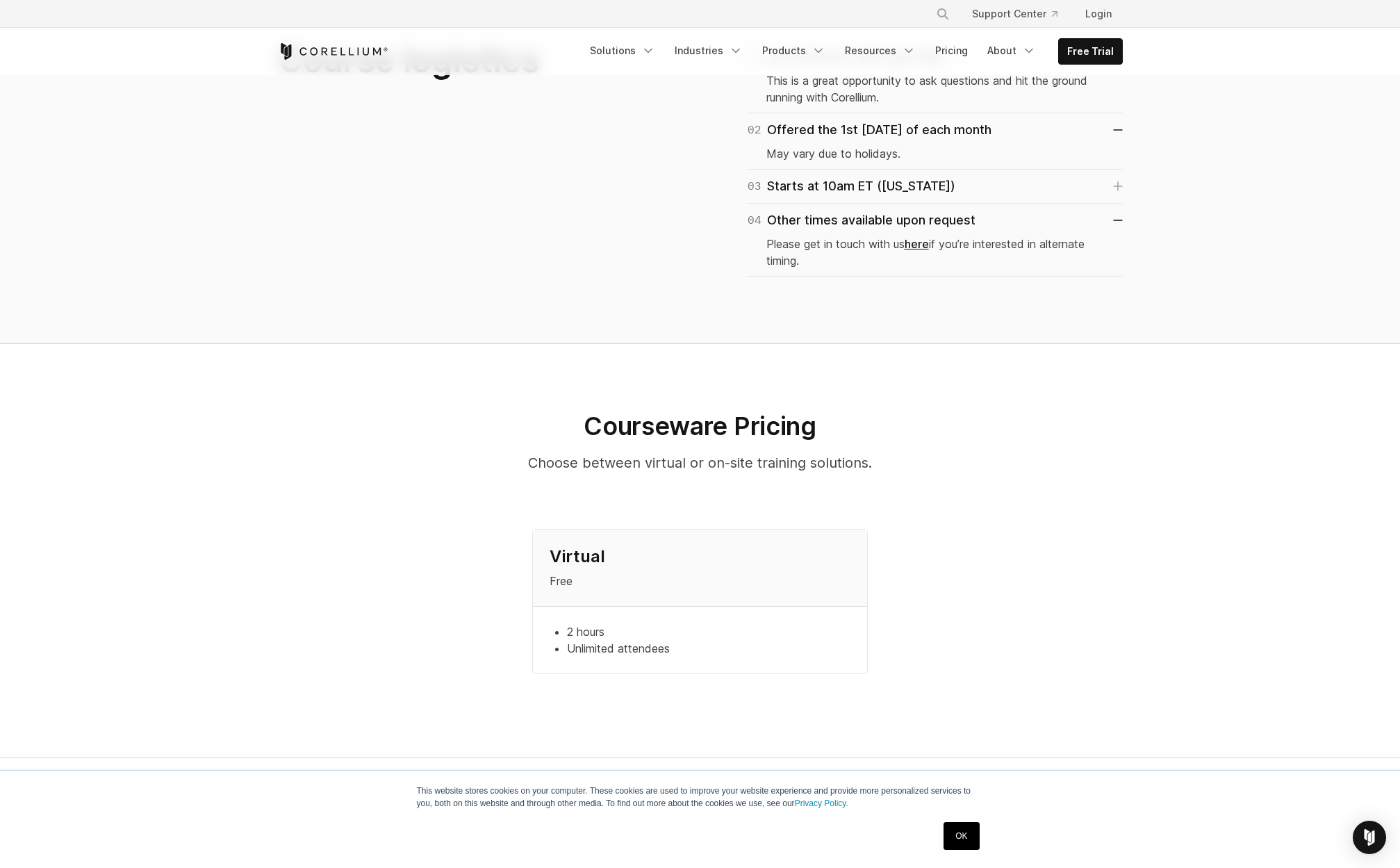
click at [581, 623] on li "2 hours" at bounding box center [708, 631] width 283 height 17
click at [582, 640] on li "Unlimited attendees" at bounding box center [708, 648] width 283 height 17
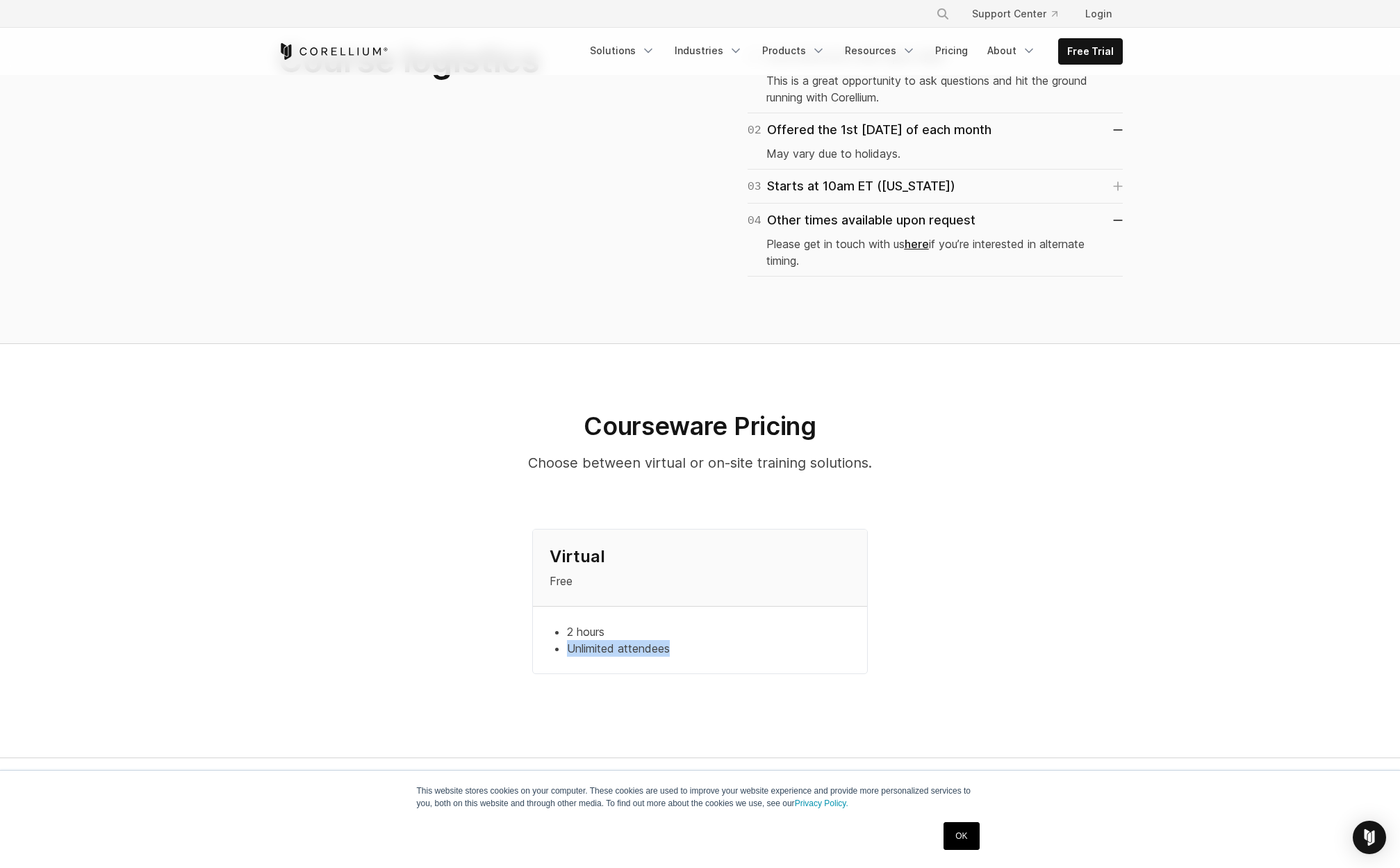
click at [582, 640] on li "Unlimited attendees" at bounding box center [708, 648] width 283 height 17
click at [601, 201] on div "Course logistics 01 Live instructor with open Q&A This is a great opportunity t…" at bounding box center [700, 157] width 873 height 237
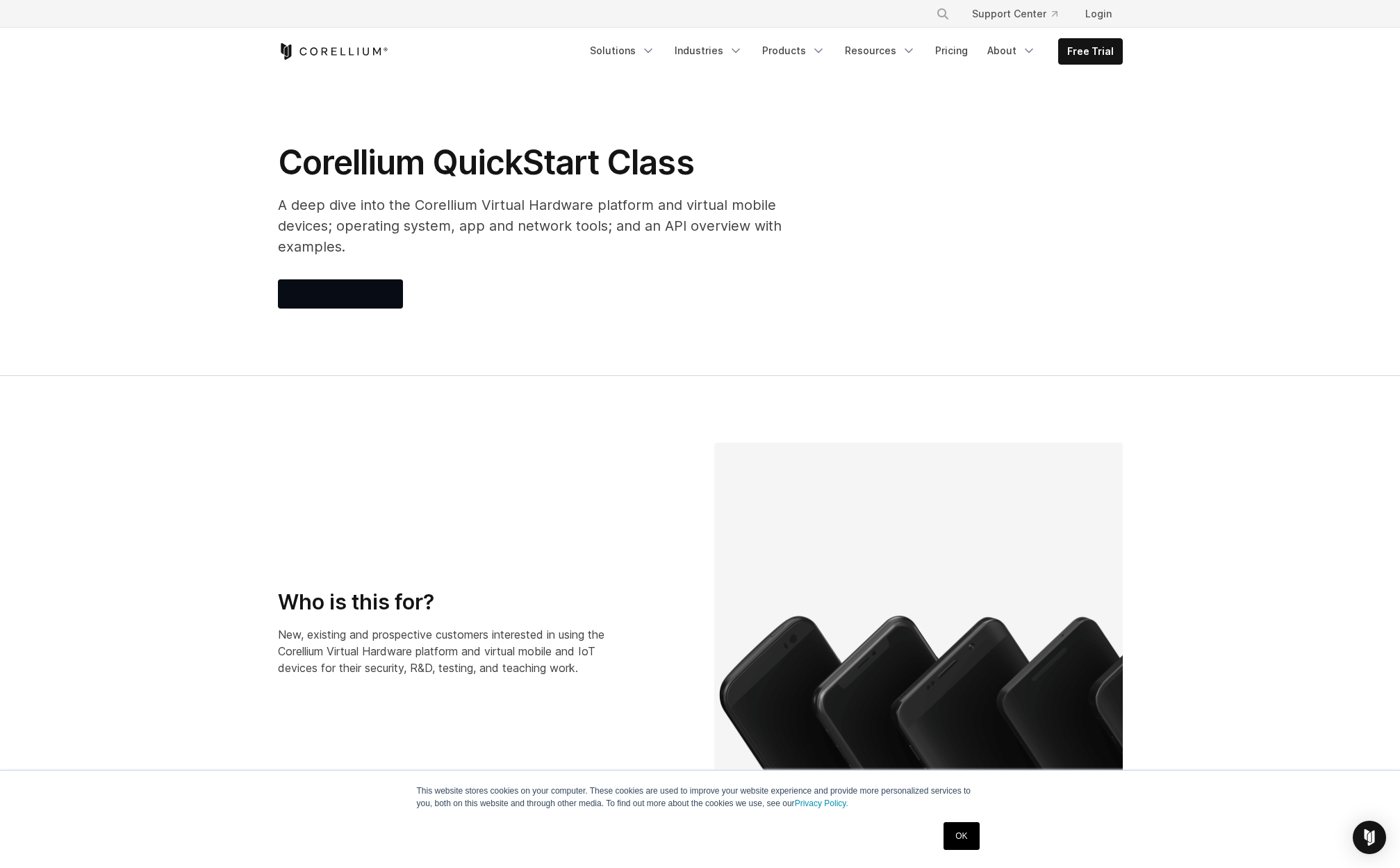
scroll to position [0, 0]
drag, startPoint x: 384, startPoint y: 205, endPoint x: 451, endPoint y: 205, distance: 67.0
click at [451, 205] on p "A deep dive into the Corellium Virtual Hardware platform and virtual mobile dev…" at bounding box center [556, 226] width 556 height 63
click at [463, 206] on p "A deep dive into the Corellium Virtual Hardware platform and virtual mobile dev…" at bounding box center [556, 226] width 556 height 63
click at [421, 199] on p "A deep dive into the Corellium Virtual Hardware platform and virtual mobile dev…" at bounding box center [556, 226] width 556 height 63
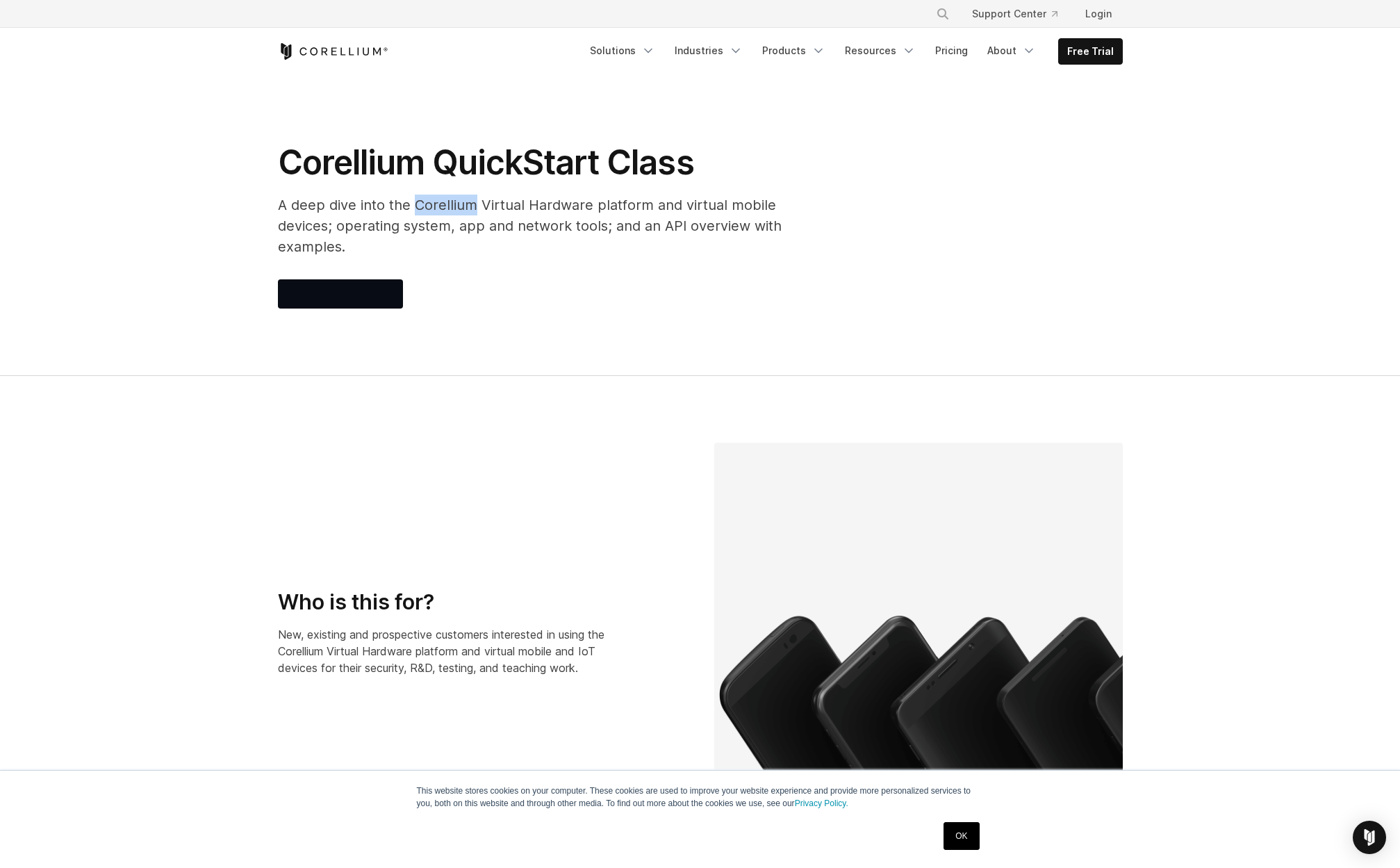
click at [421, 199] on p "A deep dive into the Corellium Virtual Hardware platform and virtual mobile dev…" at bounding box center [556, 226] width 556 height 63
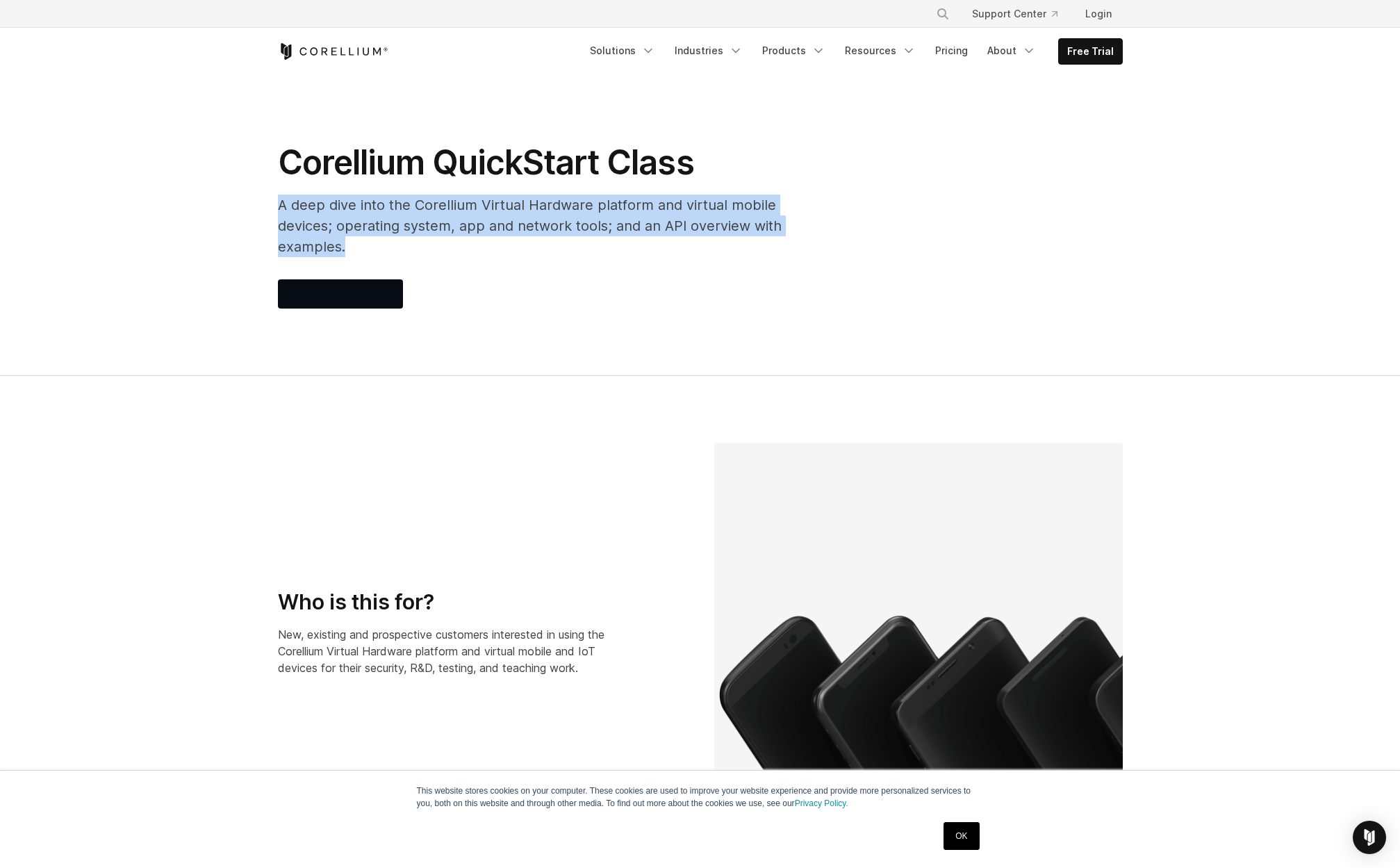
click at [421, 199] on p "A deep dive into the Corellium Virtual Hardware platform and virtual mobile dev…" at bounding box center [556, 226] width 556 height 63
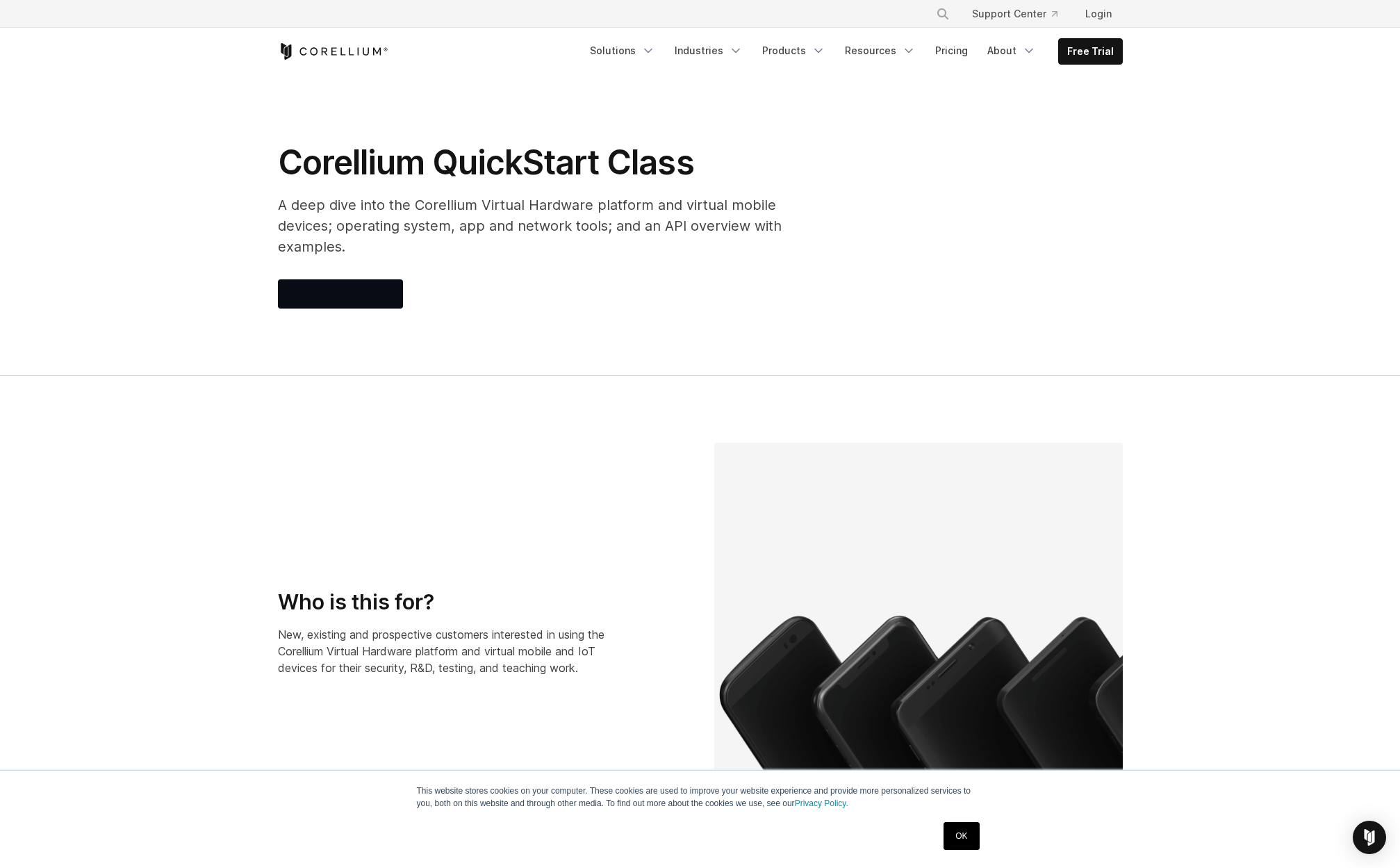
drag, startPoint x: 474, startPoint y: 288, endPoint x: 467, endPoint y: 287, distance: 7.1
click at [474, 288] on section "Corellium QuickStart Class A deep dive into the Corellium Virtual Hardware plat…" at bounding box center [700, 226] width 1400 height 301
click at [185, 161] on section "Corellium QuickStart Class A deep dive into the Corellium Virtual Hardware plat…" at bounding box center [700, 226] width 1400 height 301
